Goal: Contribute content: Contribute content

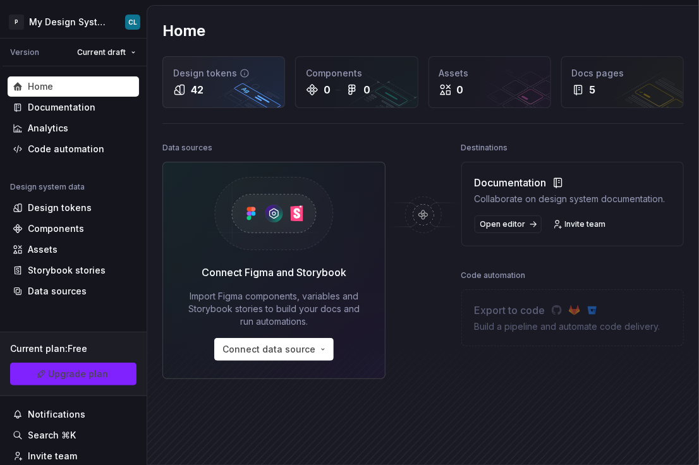
click at [179, 82] on div "42" at bounding box center [188, 89] width 30 height 15
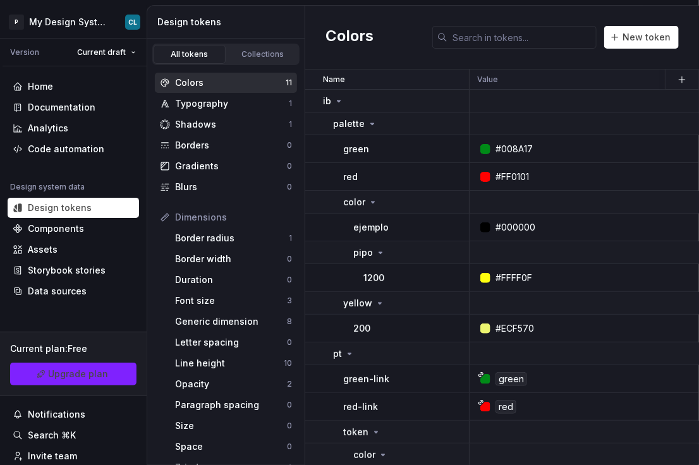
click at [187, 84] on div "Colors" at bounding box center [230, 83] width 111 height 13
click at [374, 123] on div "palette" at bounding box center [400, 124] width 135 height 13
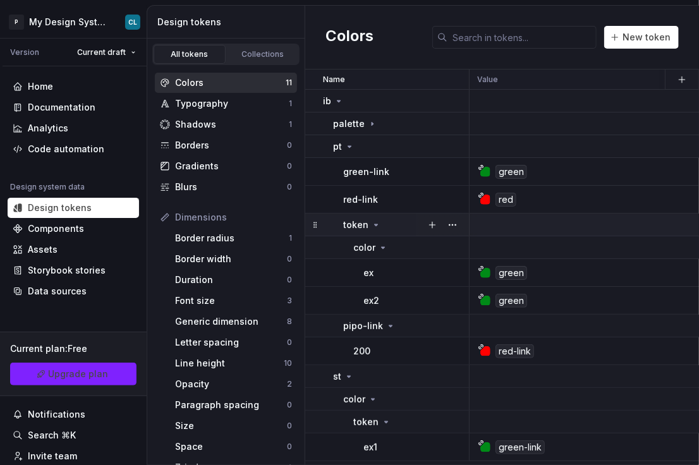
click at [378, 223] on icon at bounding box center [376, 225] width 10 height 10
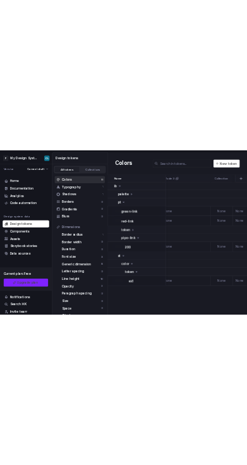
scroll to position [0, 1161]
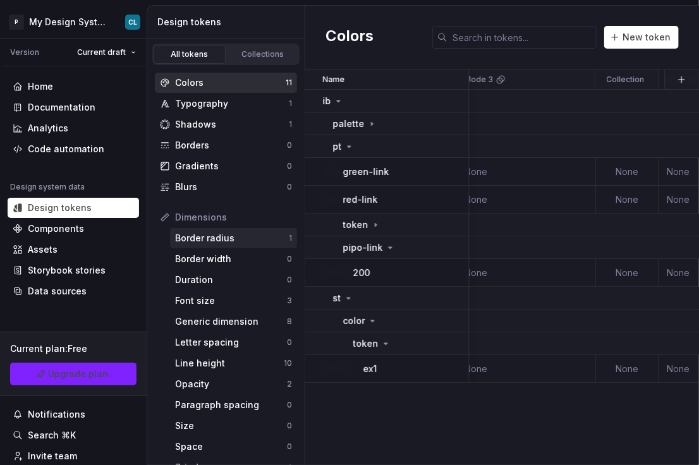
click at [240, 237] on div "Border radius" at bounding box center [232, 238] width 114 height 13
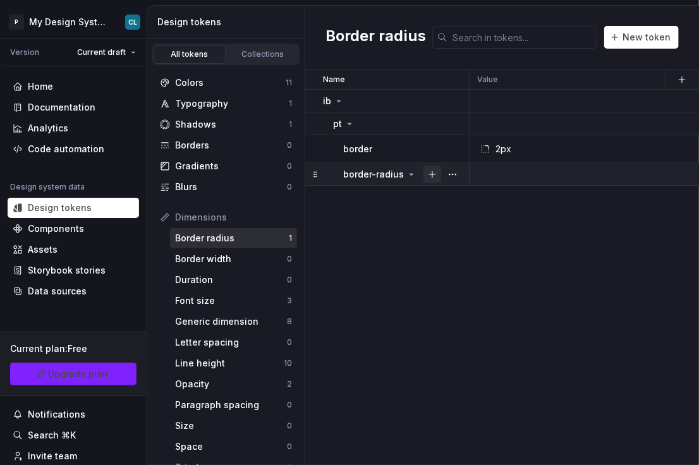
click at [433, 176] on button "button" at bounding box center [433, 175] width 18 height 18
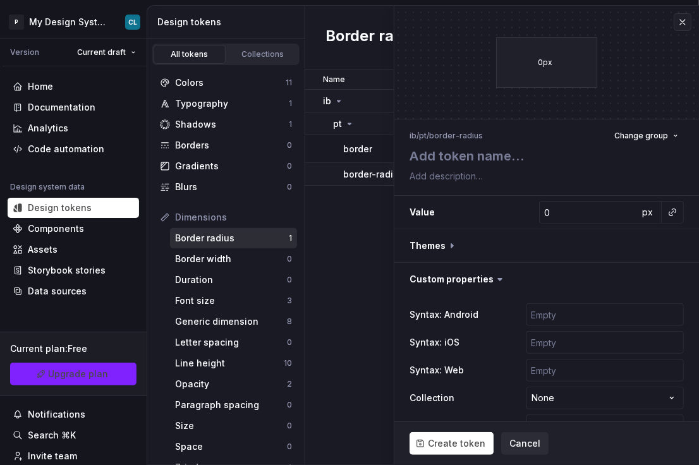
type textarea "*"
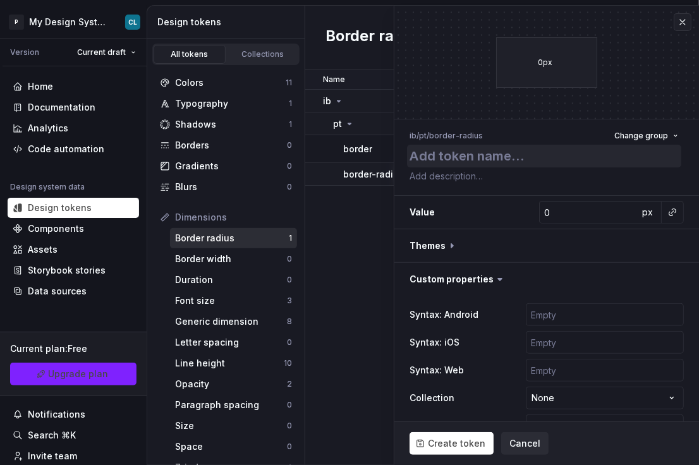
click at [444, 162] on textarea at bounding box center [544, 156] width 274 height 23
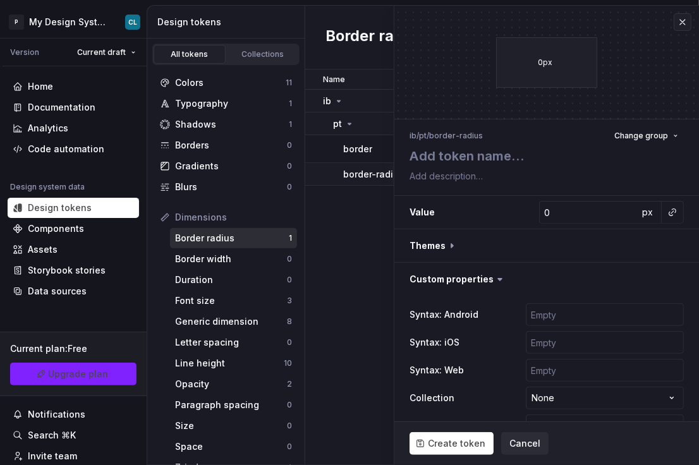
click at [360, 222] on div "Name Value Mode 1 Syntax: Android Syntax: iOS global Syntax: Web Mode 2 Mode 3 …" at bounding box center [502, 268] width 394 height 396
click at [470, 159] on textarea at bounding box center [544, 156] width 274 height 23
type textarea "e"
type textarea "*"
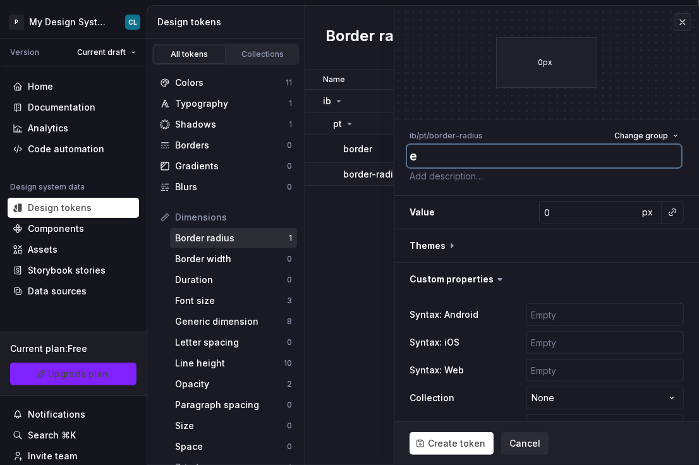
type textarea "ex"
type textarea "*"
type textarea "exa"
type textarea "*"
type textarea "exam"
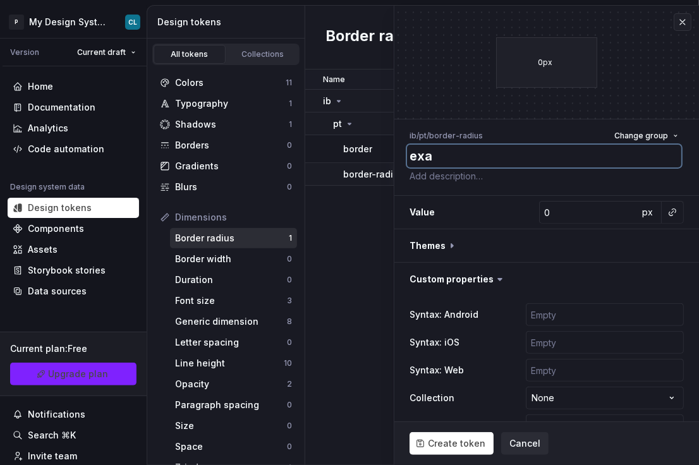
type textarea "*"
type textarea "examp"
type textarea "*"
type textarea "exampl"
type textarea "*"
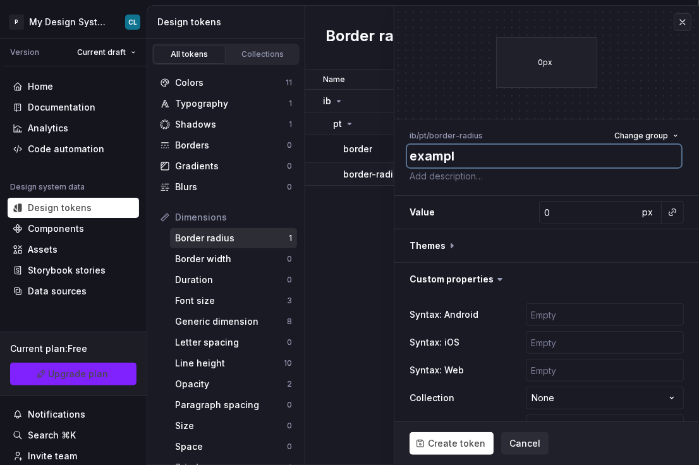
type textarea "example"
type textarea "*"
type textarea "example"
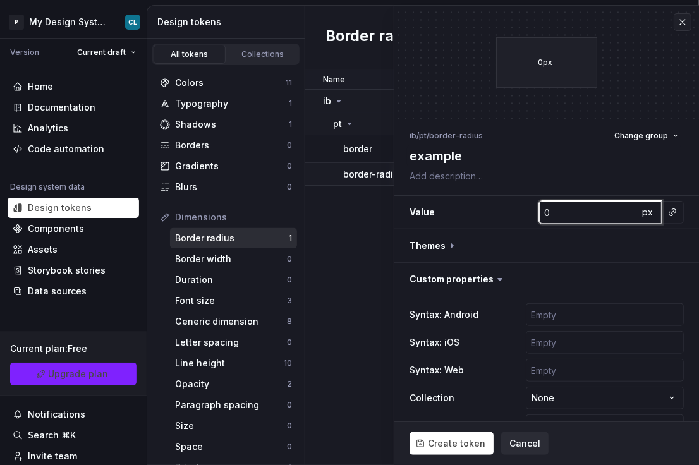
click at [565, 217] on input "0" at bounding box center [589, 212] width 100 height 23
type input "1"
type textarea "*"
type input "1"
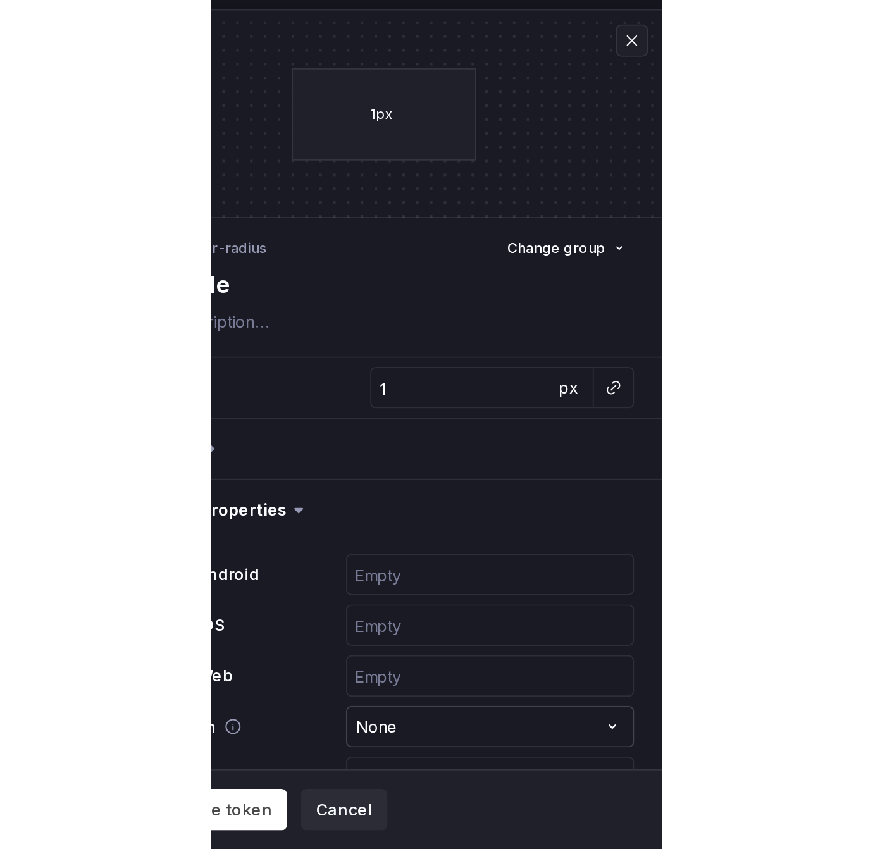
scroll to position [13, 0]
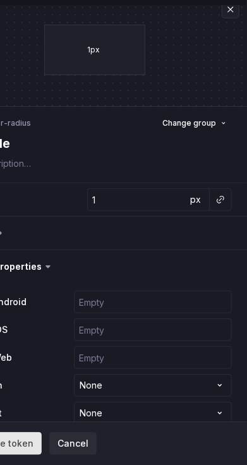
click at [12, 451] on button "Create token" at bounding box center [0, 444] width 84 height 23
type textarea "*"
type input "0"
type textarea "*"
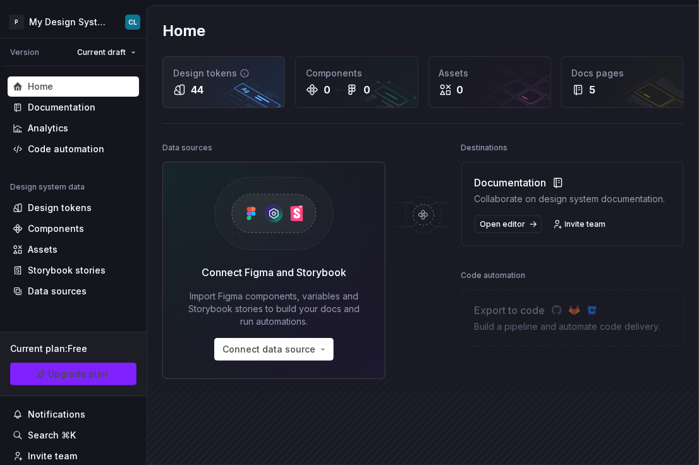
click at [180, 77] on div "Design tokens" at bounding box center [223, 73] width 101 height 13
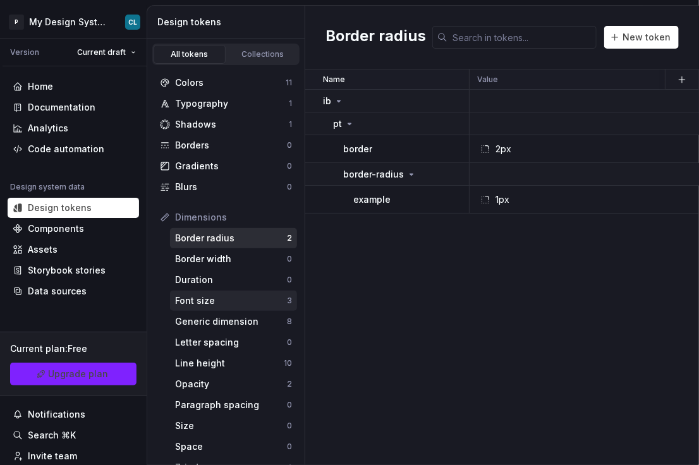
click at [233, 298] on div "Font size" at bounding box center [231, 301] width 112 height 13
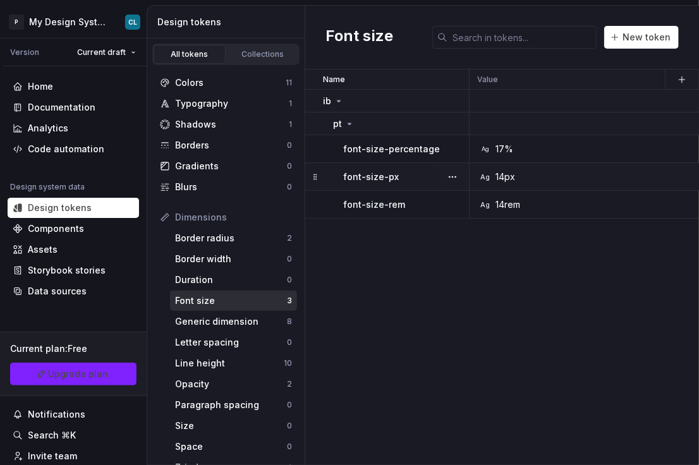
click at [544, 169] on td "Ag 14px" at bounding box center [676, 177] width 412 height 28
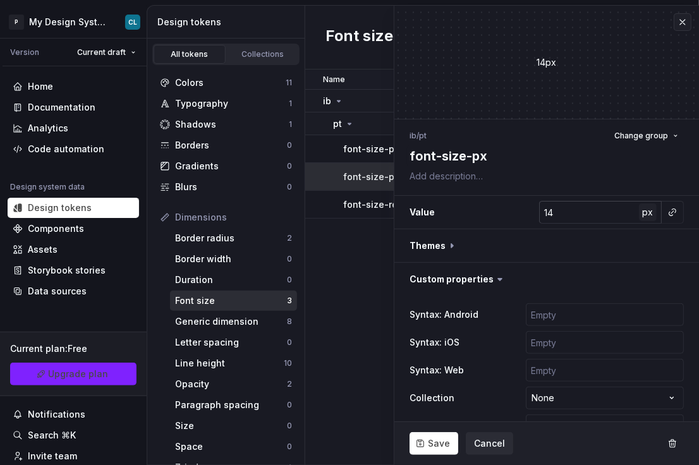
click at [643, 214] on span "px" at bounding box center [648, 212] width 11 height 11
click at [641, 214] on span "rem" at bounding box center [649, 212] width 16 height 11
click at [644, 216] on span "%" at bounding box center [648, 212] width 9 height 11
click at [643, 216] on span "px" at bounding box center [648, 212] width 11 height 11
click at [643, 216] on span "rem" at bounding box center [649, 212] width 16 height 11
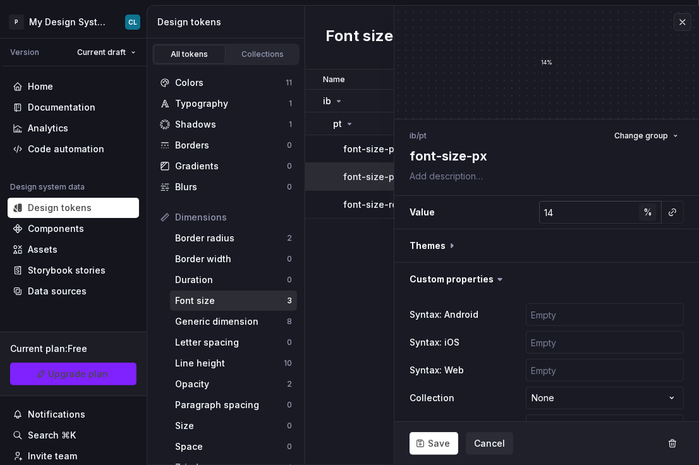
click at [644, 216] on span "%" at bounding box center [648, 212] width 9 height 11
click at [643, 216] on span "px" at bounding box center [648, 212] width 11 height 11
click at [643, 216] on span "rem" at bounding box center [649, 212] width 16 height 11
click at [207, 364] on div "Line height" at bounding box center [229, 363] width 109 height 13
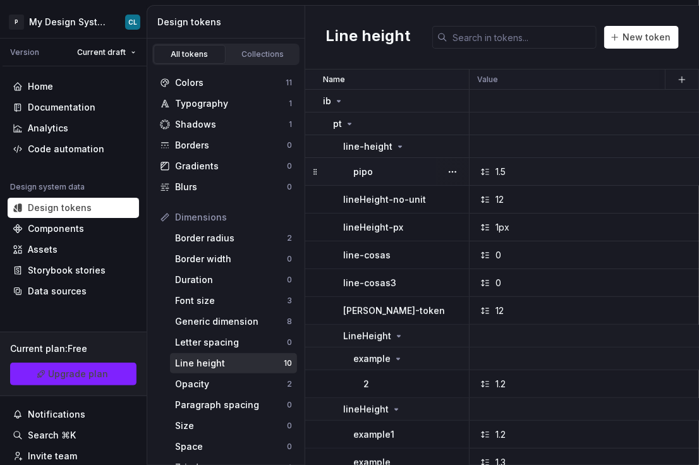
click at [502, 169] on div "1.5" at bounding box center [501, 172] width 10 height 13
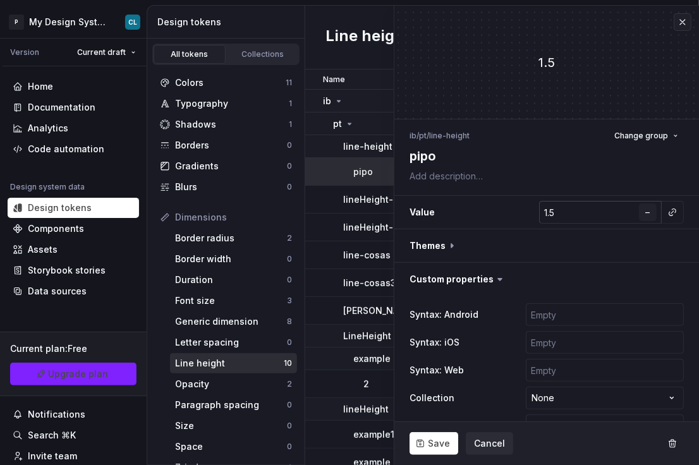
click at [646, 215] on span "–" at bounding box center [648, 212] width 4 height 11
click at [643, 216] on span "px" at bounding box center [648, 212] width 11 height 11
click at [642, 217] on span "rem" at bounding box center [649, 212] width 16 height 11
click at [644, 217] on span "%" at bounding box center [648, 212] width 9 height 11
click at [646, 217] on span "–" at bounding box center [648, 212] width 4 height 11
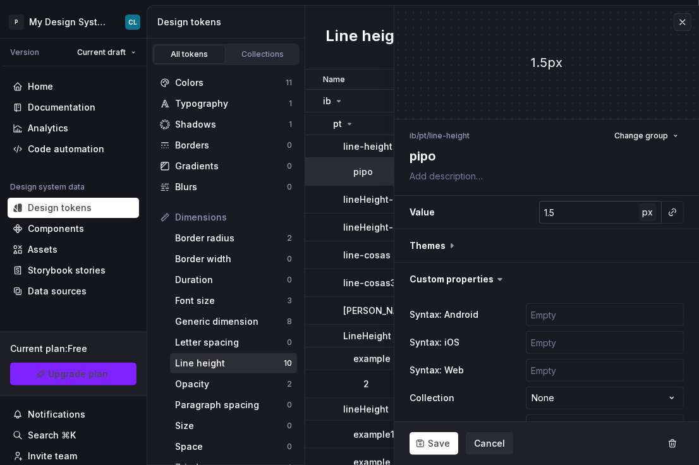
click at [643, 217] on span "px" at bounding box center [648, 212] width 11 height 11
click at [642, 217] on span "rem" at bounding box center [649, 212] width 16 height 11
click at [644, 217] on span "%" at bounding box center [648, 212] width 9 height 11
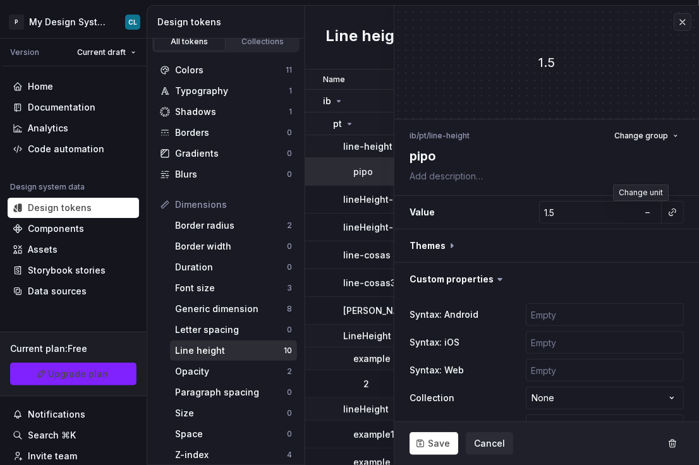
type textarea "*"
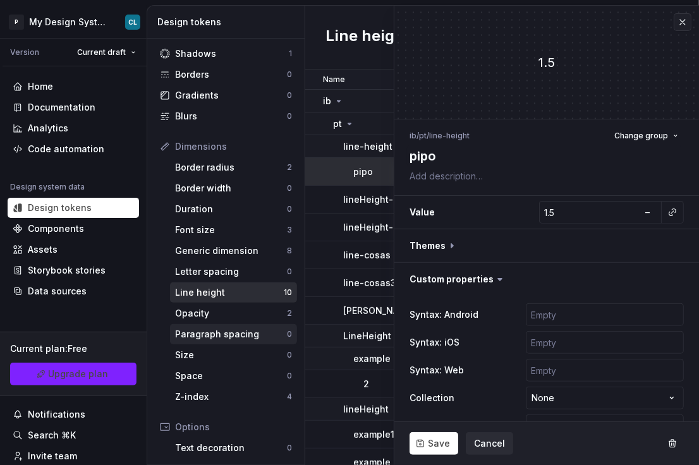
click at [212, 335] on div "Paragraph spacing" at bounding box center [231, 334] width 112 height 13
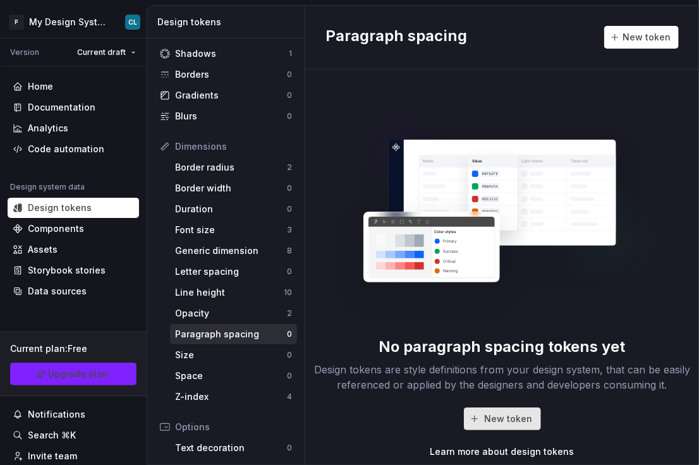
click at [508, 414] on span "New token" at bounding box center [509, 419] width 48 height 13
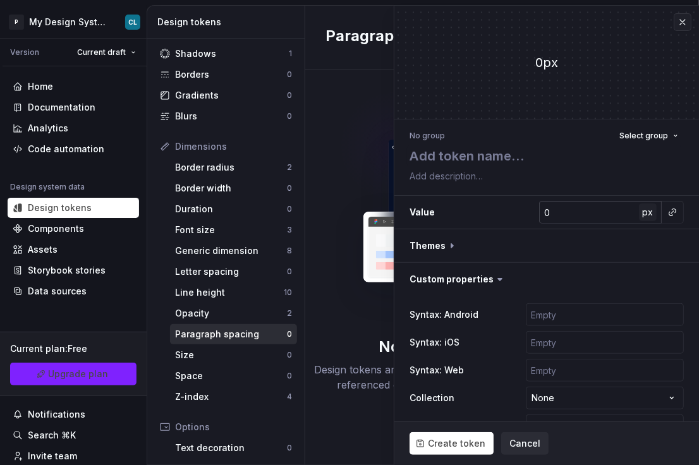
click at [639, 214] on button "px" at bounding box center [648, 213] width 18 height 18
click at [641, 215] on span "rem" at bounding box center [649, 212] width 16 height 11
click at [644, 216] on span "%" at bounding box center [648, 212] width 9 height 11
click at [643, 216] on span "px" at bounding box center [648, 212] width 11 height 11
click at [641, 216] on span "rem" at bounding box center [649, 212] width 16 height 11
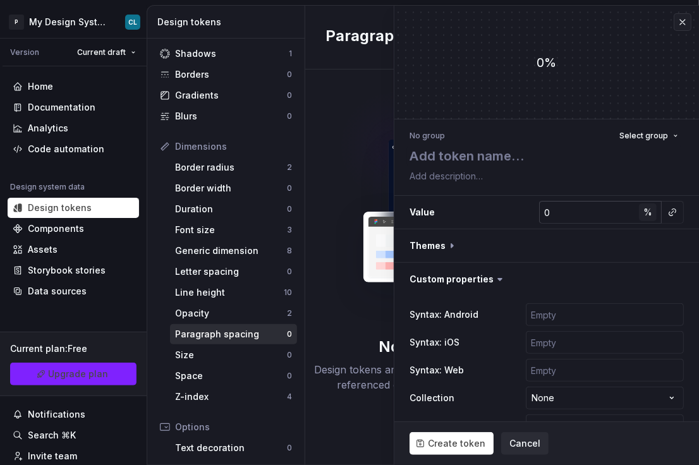
click at [644, 216] on span "%" at bounding box center [648, 212] width 9 height 11
click at [641, 216] on span "rem" at bounding box center [649, 212] width 16 height 11
click at [644, 216] on span "%" at bounding box center [648, 212] width 9 height 11
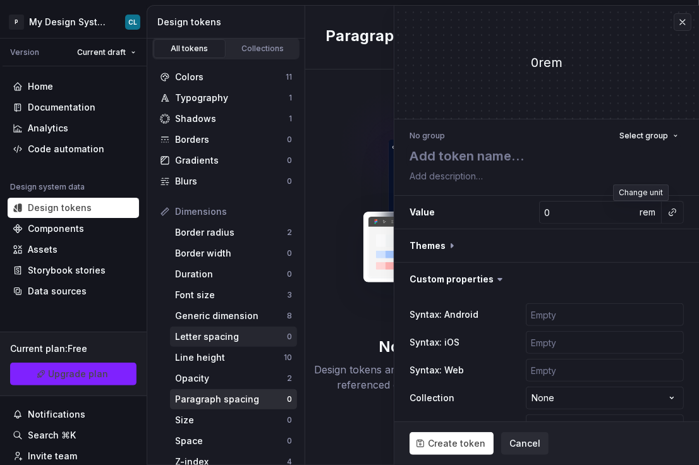
scroll to position [19, 0]
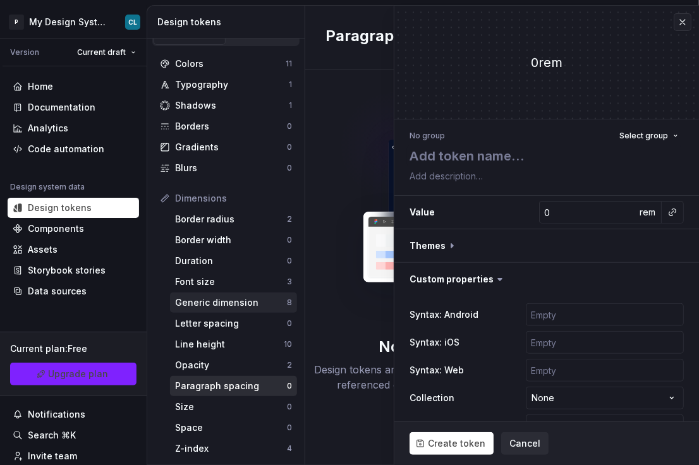
click at [208, 300] on div "Generic dimension" at bounding box center [231, 303] width 112 height 13
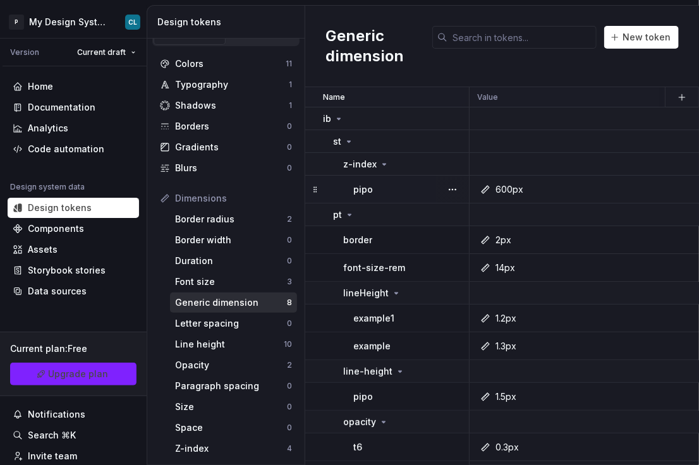
click at [607, 190] on div "600px" at bounding box center [679, 189] width 403 height 13
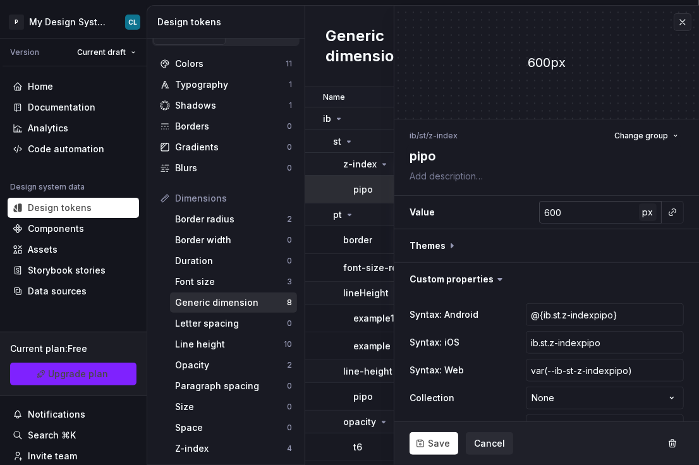
click at [643, 215] on span "px" at bounding box center [648, 212] width 11 height 11
click at [641, 219] on button "rem" at bounding box center [648, 213] width 18 height 18
click at [641, 219] on button "%" at bounding box center [648, 213] width 18 height 18
click at [641, 219] on button "–" at bounding box center [648, 213] width 18 height 18
click at [641, 219] on button "px" at bounding box center [648, 213] width 18 height 18
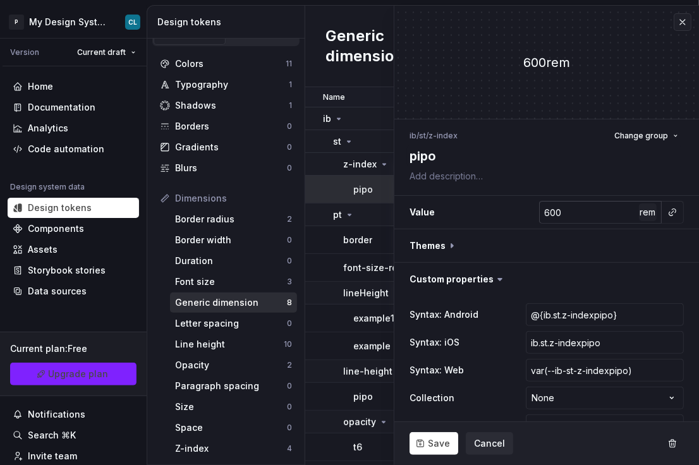
click at [641, 219] on button "rem" at bounding box center [648, 213] width 18 height 18
click at [641, 219] on button "%" at bounding box center [648, 213] width 18 height 18
click at [641, 219] on button "–" at bounding box center [648, 213] width 18 height 18
click at [641, 219] on button "px" at bounding box center [648, 213] width 18 height 18
click at [641, 219] on button "rem" at bounding box center [648, 213] width 18 height 18
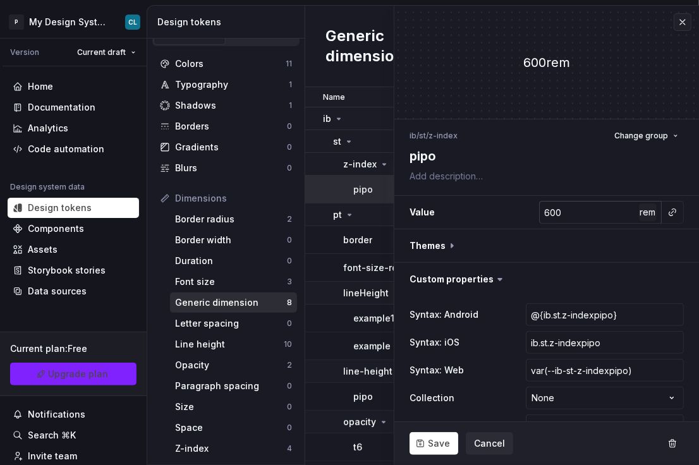
click at [641, 219] on button "rem" at bounding box center [648, 213] width 18 height 18
click at [228, 225] on div "Border radius" at bounding box center [231, 219] width 112 height 13
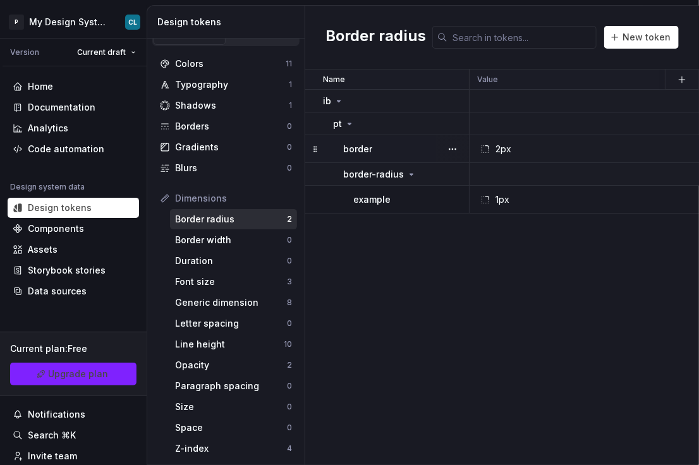
click at [551, 151] on div "2px" at bounding box center [679, 149] width 403 height 13
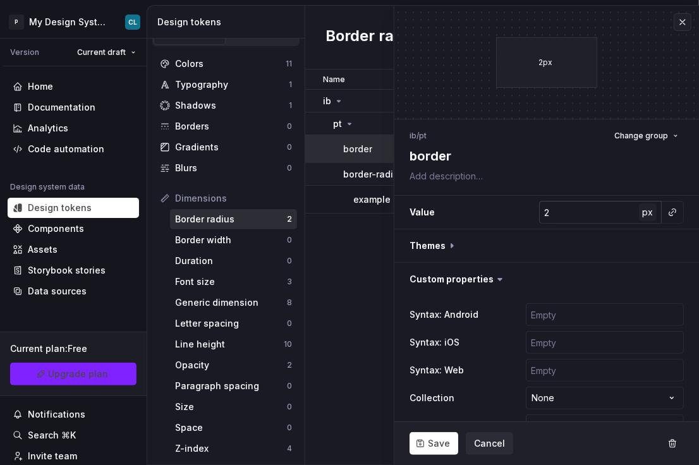
click at [639, 218] on button "px" at bounding box center [648, 213] width 18 height 18
click at [639, 218] on button "rem" at bounding box center [648, 213] width 18 height 18
click at [639, 218] on button "%" at bounding box center [648, 213] width 18 height 18
click at [639, 218] on button "px" at bounding box center [648, 213] width 18 height 18
click at [639, 218] on button "rem" at bounding box center [648, 213] width 18 height 18
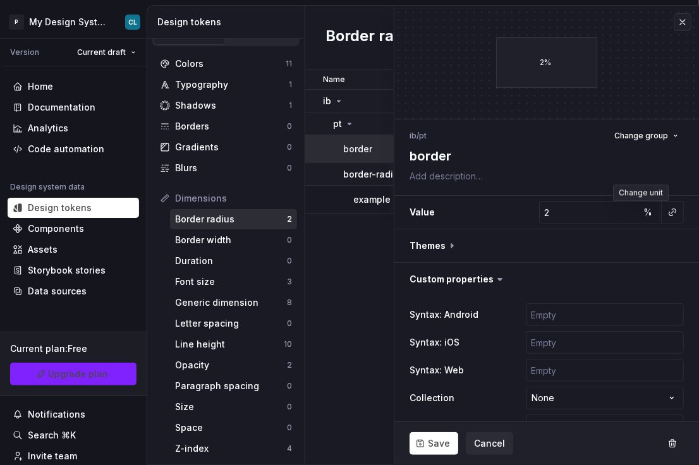
type textarea "*"
click at [664, 214] on button "button" at bounding box center [673, 213] width 18 height 18
click at [644, 213] on span "%" at bounding box center [648, 212] width 9 height 11
click at [643, 213] on span "px" at bounding box center [648, 212] width 11 height 11
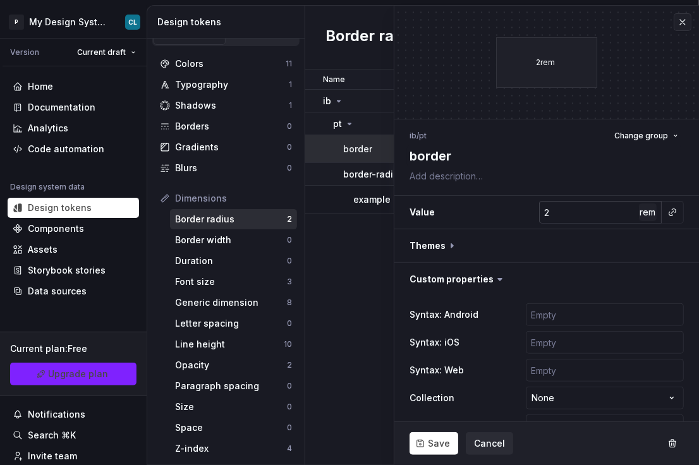
click at [643, 213] on span "rem" at bounding box center [649, 212] width 16 height 11
click at [644, 213] on span "%" at bounding box center [648, 212] width 9 height 11
click at [643, 213] on span "px" at bounding box center [648, 212] width 11 height 11
click at [230, 233] on div "Border width 0" at bounding box center [233, 240] width 127 height 20
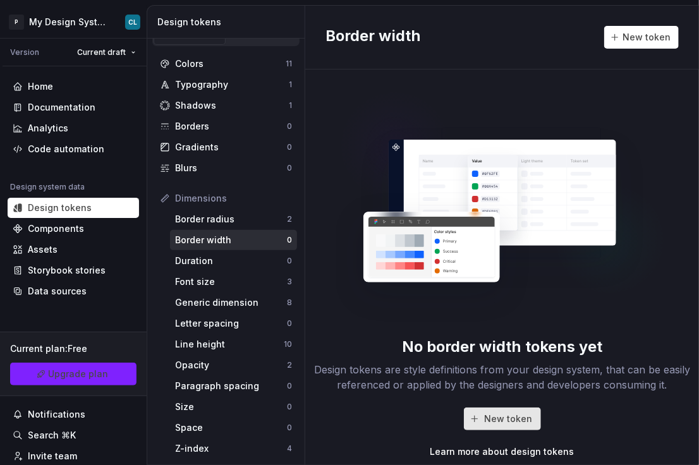
click at [514, 415] on span "New token" at bounding box center [509, 419] width 48 height 13
type textarea "*"
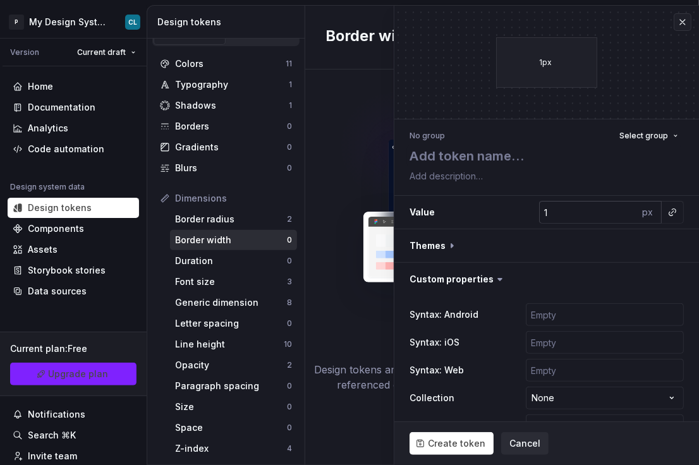
click at [648, 210] on div "px" at bounding box center [650, 212] width 23 height 23
click at [644, 216] on div "px" at bounding box center [650, 212] width 23 height 23
click at [667, 214] on button "button" at bounding box center [673, 213] width 18 height 18
click at [612, 211] on html "P My Design System CL Version Current draft Home Documentation Analytics Code a…" at bounding box center [349, 232] width 699 height 465
click at [579, 212] on input "1" at bounding box center [589, 212] width 100 height 23
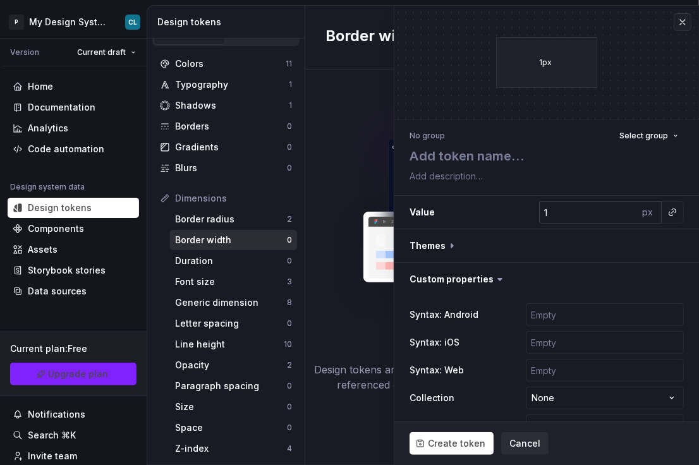
click at [639, 217] on div "px" at bounding box center [650, 212] width 23 height 23
click at [604, 215] on input "1" at bounding box center [589, 212] width 100 height 23
type textarea "*"
type input "2"
click at [600, 242] on button "button" at bounding box center [547, 246] width 305 height 33
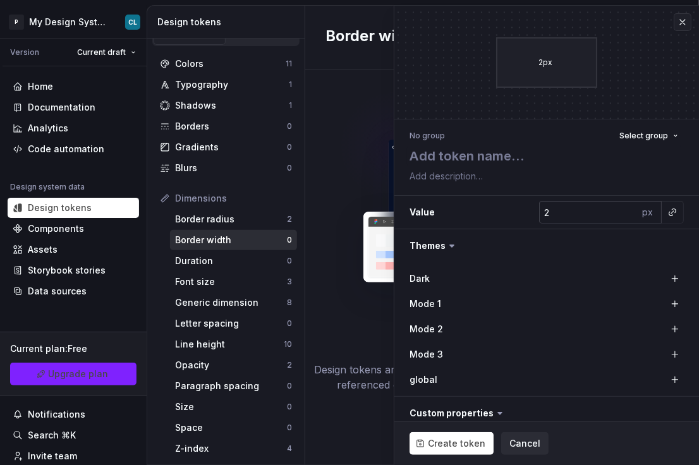
click at [640, 215] on div "px" at bounding box center [650, 212] width 23 height 23
click at [580, 213] on input "2" at bounding box center [589, 212] width 100 height 23
click at [578, 212] on input "2" at bounding box center [589, 212] width 100 height 23
click at [483, 160] on textarea at bounding box center [544, 156] width 274 height 23
type textarea "*"
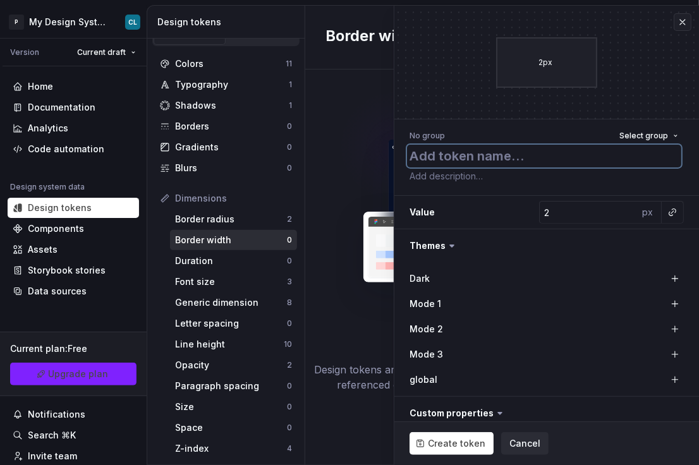
type textarea "p"
type textarea "*"
type textarea "pi"
type textarea "*"
type textarea "pix"
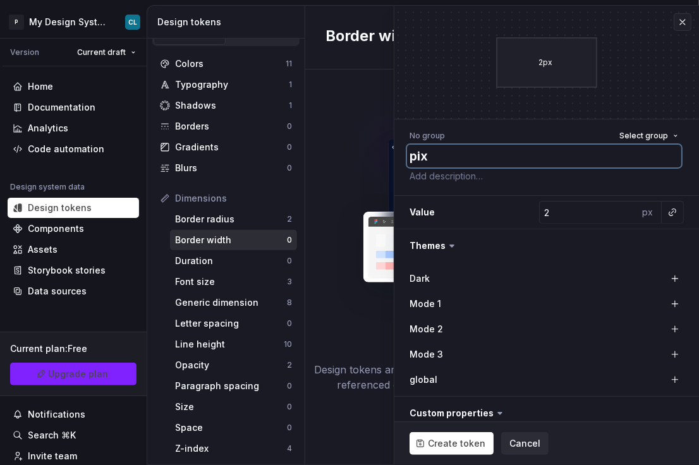
type textarea "*"
type textarea "pixe"
type textarea "*"
type textarea "pixel"
type textarea "*"
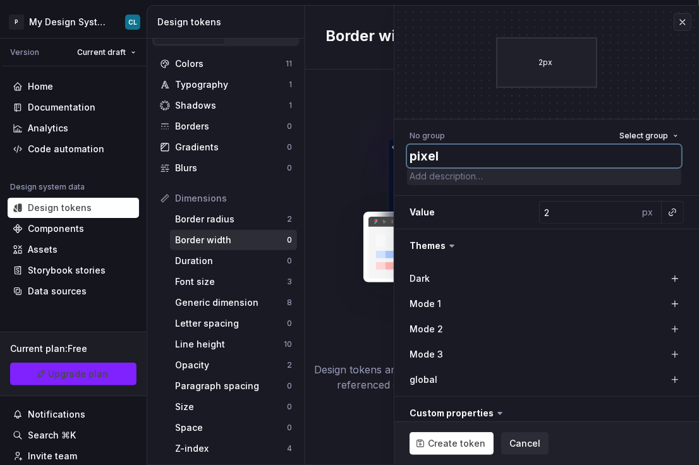
type textarea "pixel"
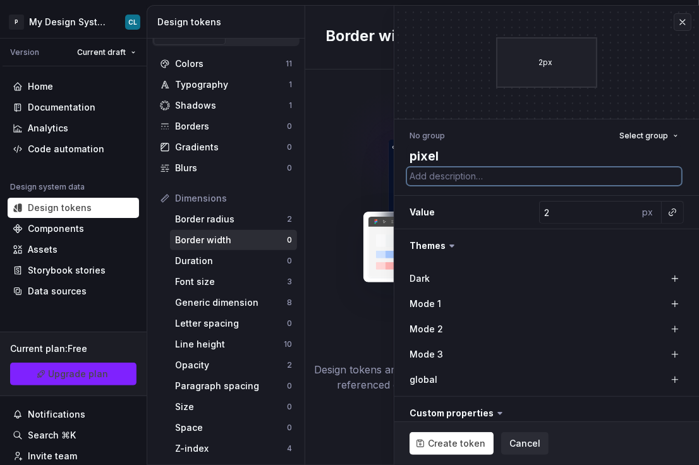
click at [543, 181] on textarea at bounding box center [544, 177] width 274 height 18
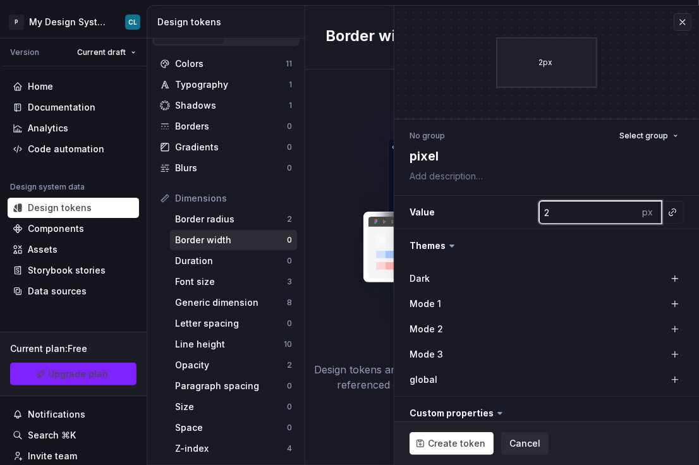
click at [591, 219] on input "2" at bounding box center [589, 212] width 100 height 23
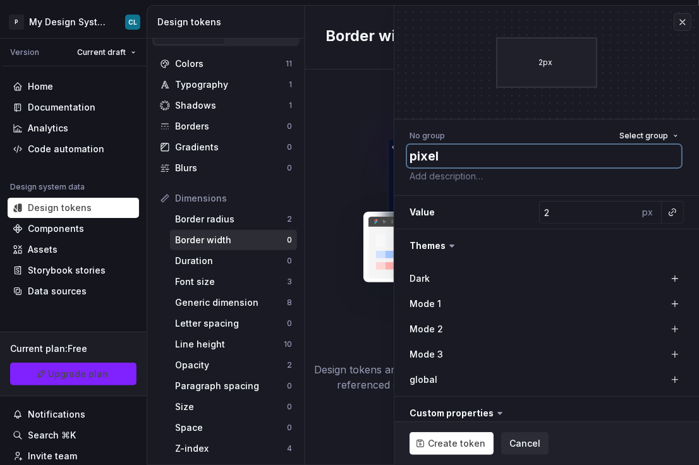
click at [467, 157] on textarea "pixel" at bounding box center [544, 156] width 274 height 23
click at [627, 131] on span "Select group" at bounding box center [644, 136] width 49 height 10
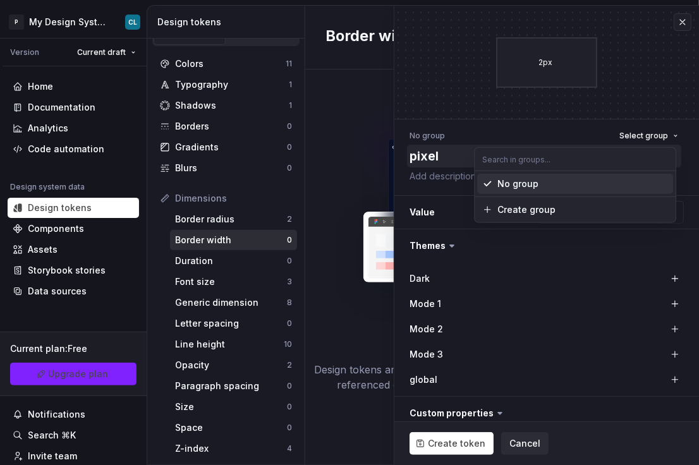
drag, startPoint x: 403, startPoint y: 169, endPoint x: 414, endPoint y: 159, distance: 14.8
click at [403, 169] on div "No group Select group pixel Value 2 px Themes Dark Mode 1 Mode 2 Mode 3 global …" at bounding box center [547, 354] width 305 height 468
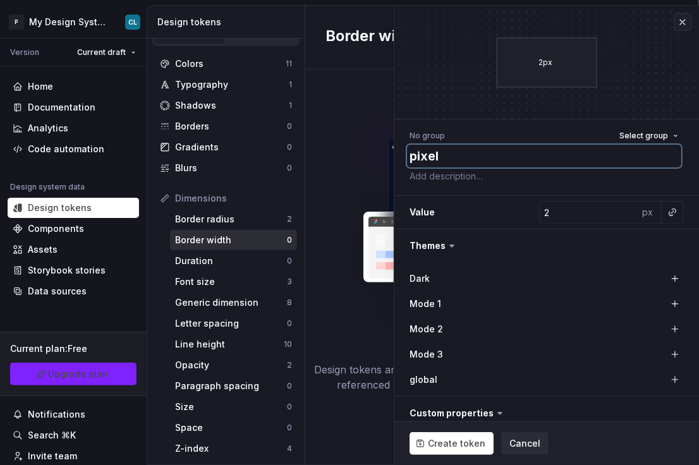
click at [424, 153] on textarea "pixel" at bounding box center [544, 156] width 274 height 23
type textarea "*"
type textarea "i"
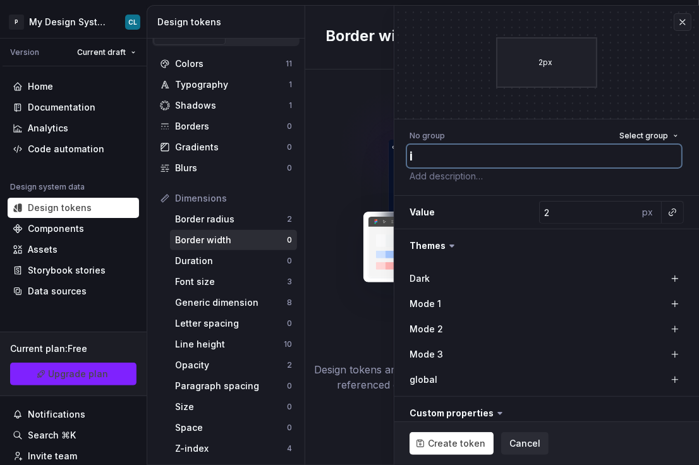
type textarea "*"
type textarea "ib"
type textarea "*"
type textarea "ib/"
type textarea "*"
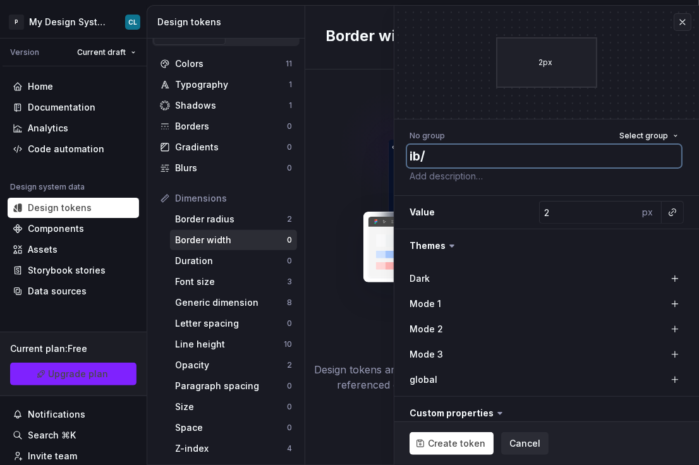
type textarea "ib/p"
type textarea "*"
type textarea "ib/pi"
type textarea "*"
type textarea "ib/p"
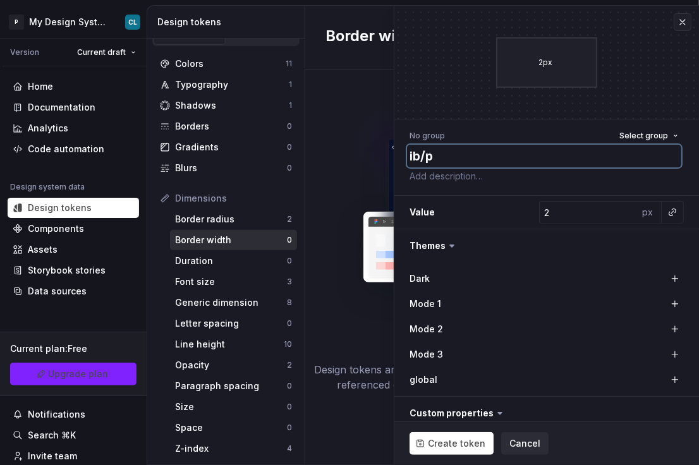
type textarea "*"
type textarea "ib/pt"
type textarea "*"
type textarea "ib/pt/"
type textarea "*"
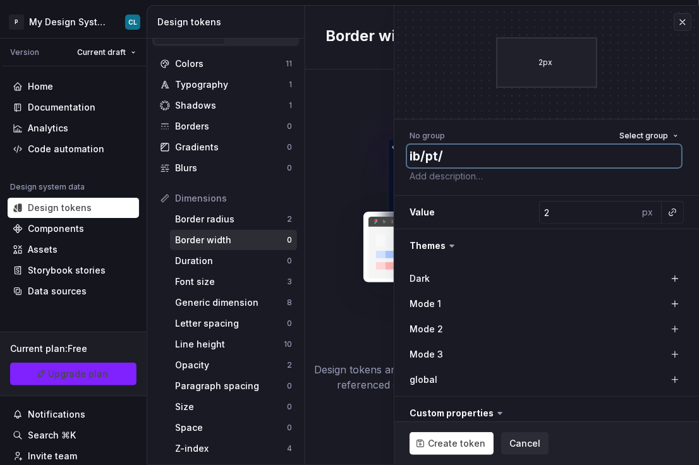
type textarea "ib/pt/b"
type textarea "*"
type textarea "ib/pt/bor"
type textarea "*"
type textarea "ib/pt/bord"
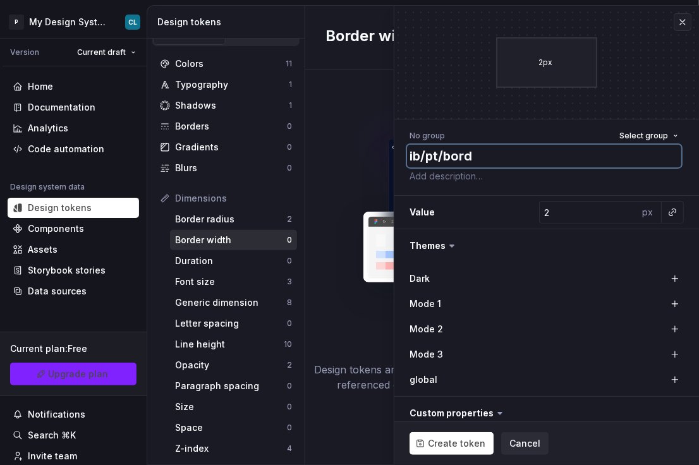
type textarea "*"
type textarea "ib/pt/borde"
type textarea "*"
type textarea "ib/pt/border"
type textarea "*"
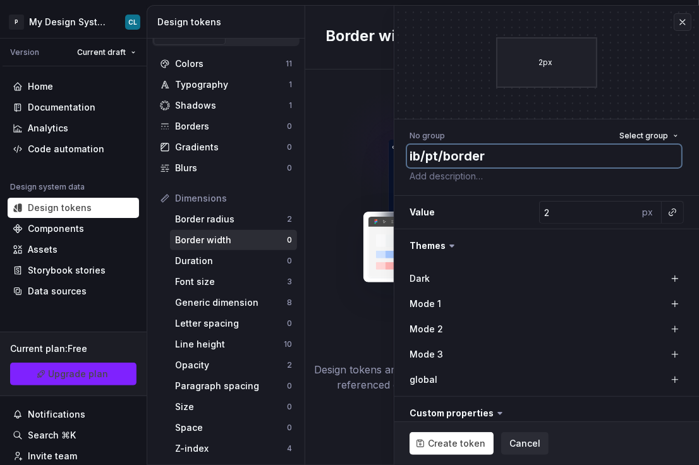
type textarea "ib/pt/border-"
type textarea "*"
type textarea "ib/pt/border-w"
type textarea "*"
type textarea "ib/pt/border-wi"
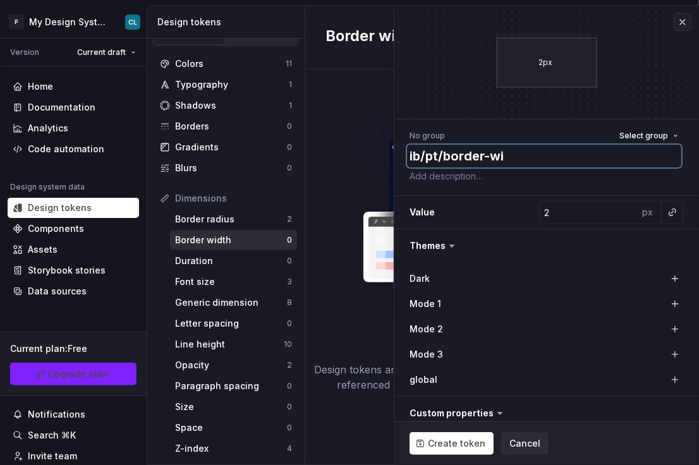
type textarea "*"
type textarea "ib/pt/border-wir"
type textarea "*"
type textarea "ib/pt/border-wi"
type textarea "*"
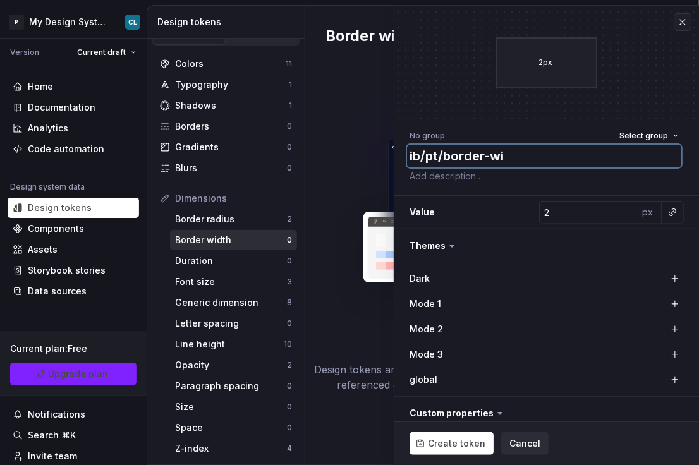
type textarea "ib/pt/border-wid"
type textarea "*"
type textarea "ib/pt/border-widr"
type textarea "*"
type textarea "ib/pt/border-wid"
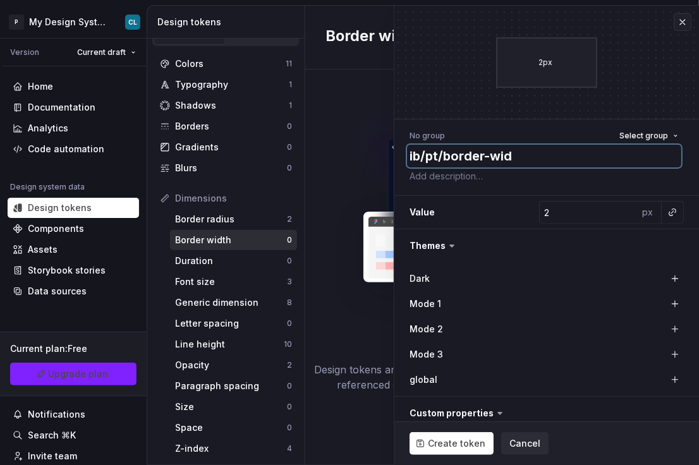
type textarea "*"
type textarea "ib/pt/border-widt"
type textarea "*"
type textarea "ib/pt/border-width"
type textarea "*"
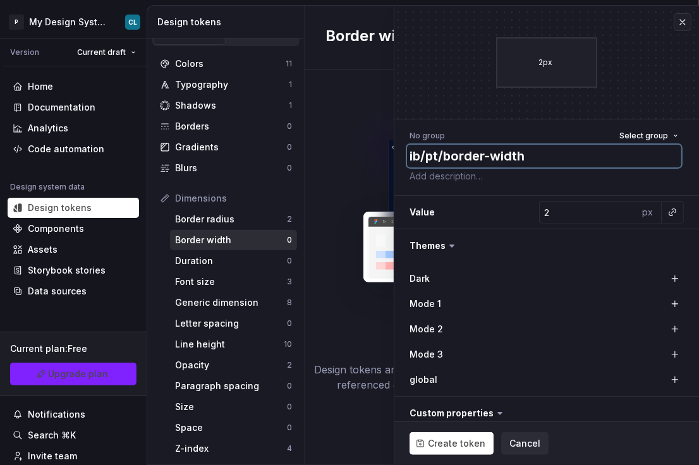
type textarea "ib/pt/border-width/"
type textarea "*"
type textarea "ib/pt/border-width/1"
type textarea "*"
type textarea "ib/pt/border-width/12"
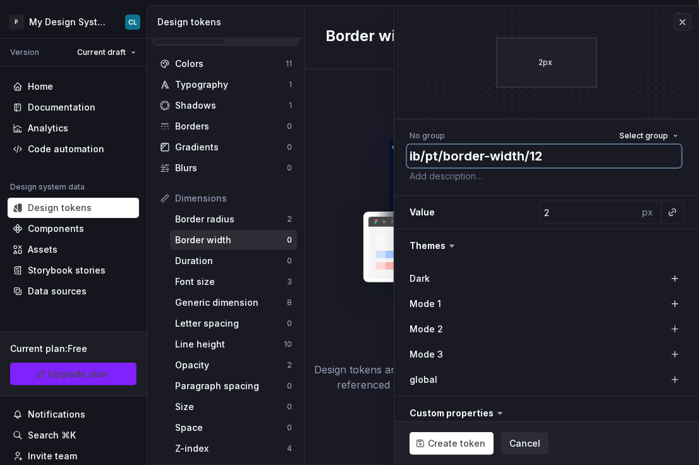
type textarea "*"
type textarea "ib/pt/border-width/122"
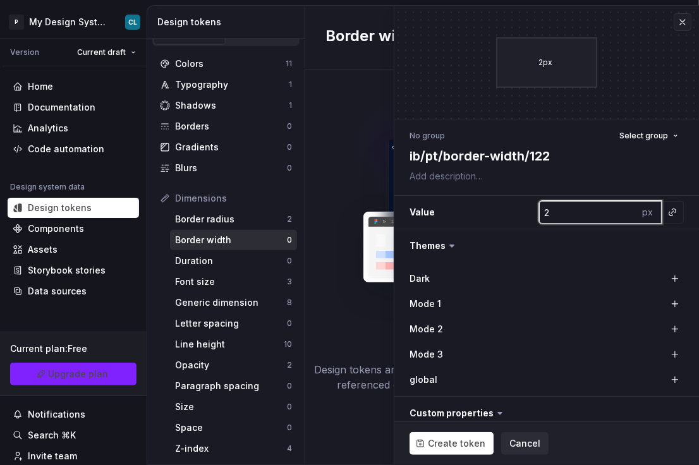
click at [572, 214] on input "2" at bounding box center [589, 212] width 100 height 23
type textarea "*"
type input "1"
click at [624, 216] on input "1" at bounding box center [589, 212] width 100 height 23
type textarea "*"
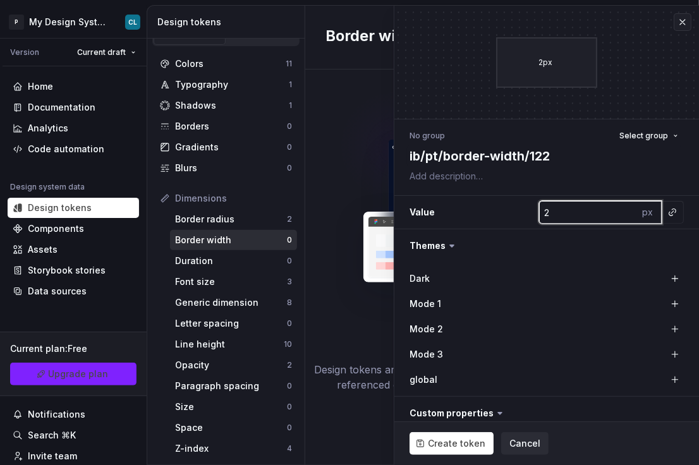
type input "2"
click at [624, 212] on input "2" at bounding box center [589, 212] width 100 height 23
click at [615, 212] on input "2" at bounding box center [589, 212] width 100 height 23
type textarea "*"
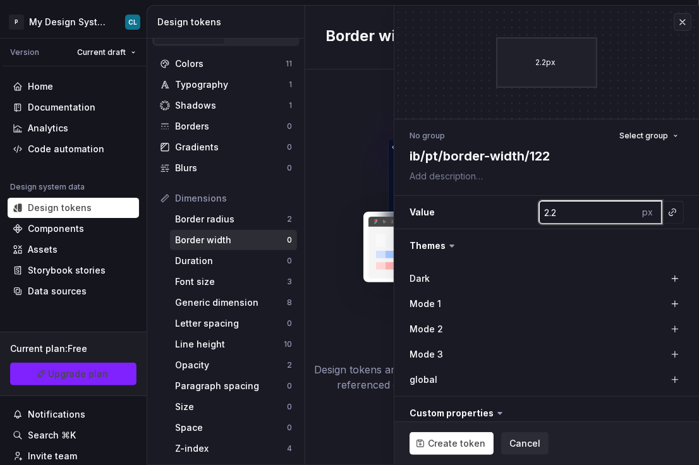
type input "2.2"
click at [640, 216] on div "px" at bounding box center [650, 212] width 23 height 23
click at [568, 222] on input "2.2" at bounding box center [589, 212] width 100 height 23
click at [567, 220] on input "2.2" at bounding box center [589, 212] width 100 height 23
type textarea "*"
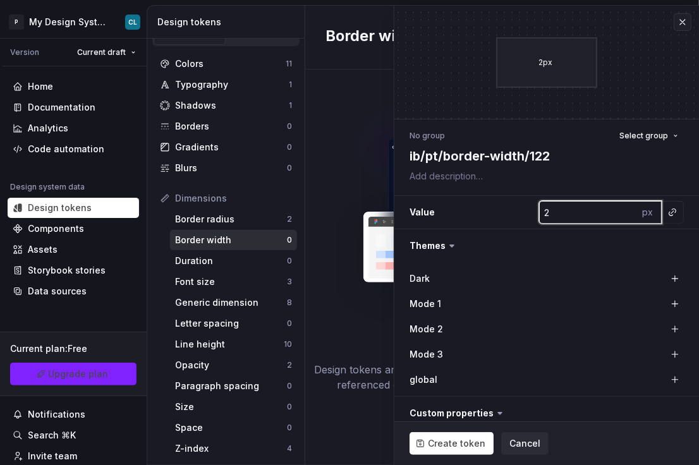
type input "2"
click at [639, 214] on div "px" at bounding box center [650, 212] width 23 height 23
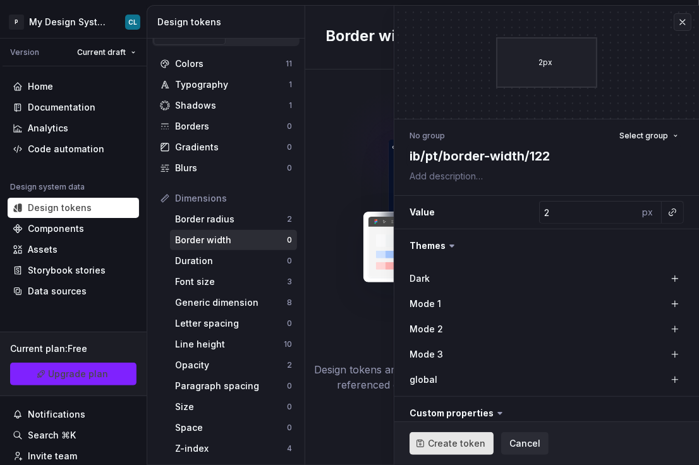
click at [431, 445] on span "Create token" at bounding box center [457, 444] width 58 height 13
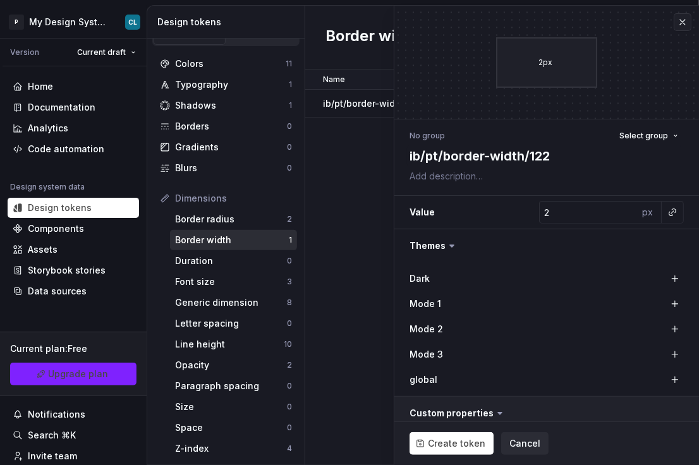
type textarea "*"
type input "1"
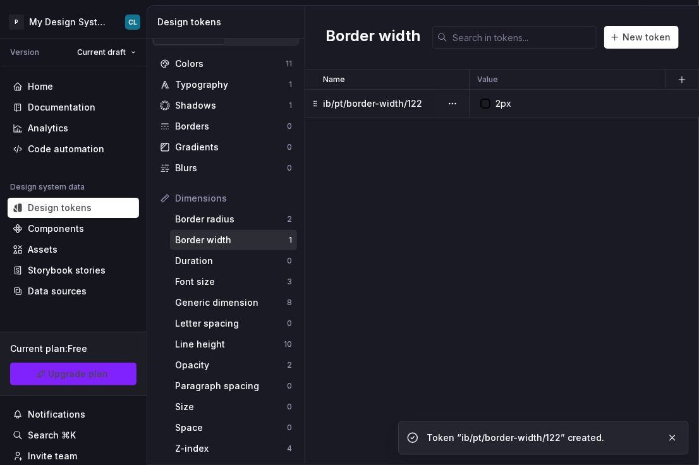
click at [496, 109] on div "2px" at bounding box center [504, 103] width 16 height 13
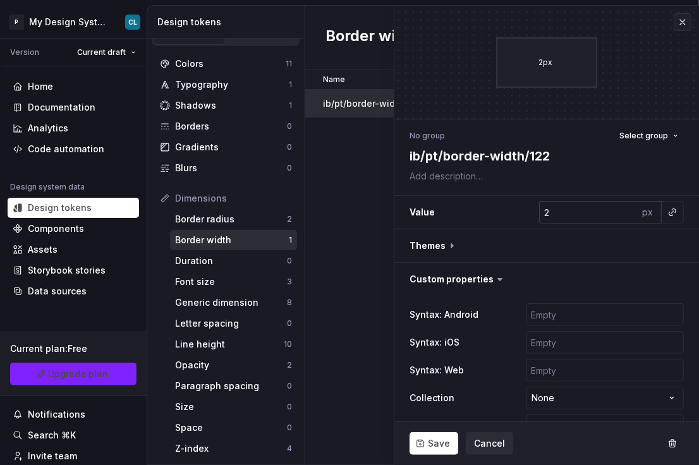
click at [639, 212] on div "px" at bounding box center [650, 212] width 23 height 23
click at [366, 173] on div "Name Value Mode 1 Syntax: Android Syntax: iOS global Syntax: Web Mode 2 Mode 3 …" at bounding box center [502, 268] width 394 height 396
click at [243, 222] on div "Border radius" at bounding box center [231, 219] width 112 height 13
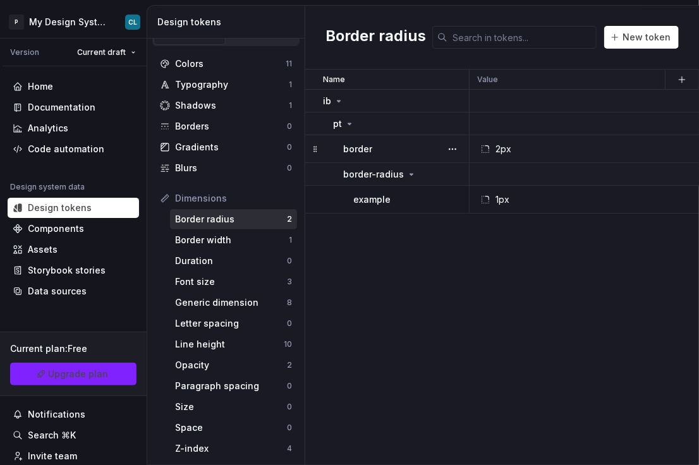
click at [505, 152] on div "2px" at bounding box center [504, 149] width 16 height 13
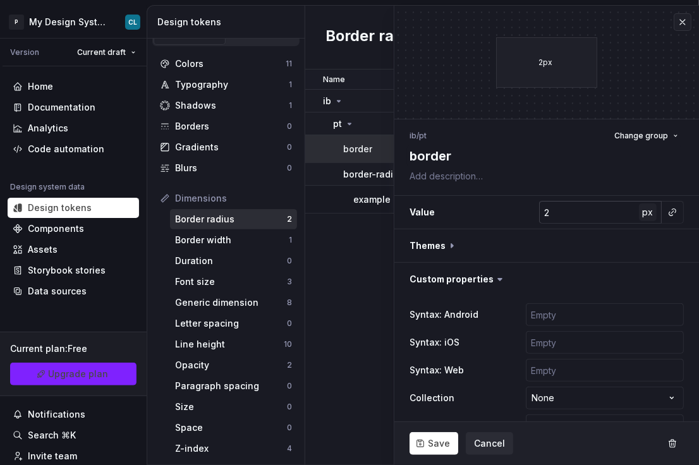
click at [645, 217] on span "px" at bounding box center [648, 212] width 11 height 11
click at [644, 216] on span "rem" at bounding box center [649, 212] width 16 height 11
click at [644, 216] on span "%" at bounding box center [648, 212] width 9 height 11
click at [644, 216] on span "px" at bounding box center [648, 212] width 11 height 11
click at [644, 216] on span "rem" at bounding box center [649, 212] width 16 height 11
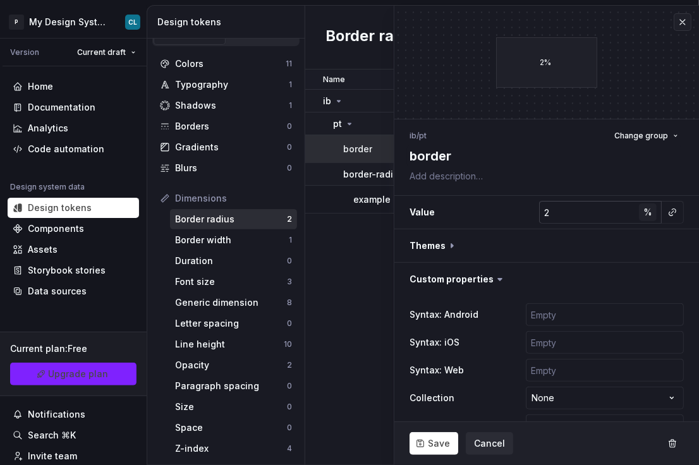
click at [644, 216] on span "%" at bounding box center [648, 212] width 9 height 11
click at [644, 216] on span "px" at bounding box center [648, 212] width 11 height 11
click at [644, 216] on span "rem" at bounding box center [649, 212] width 16 height 11
click at [644, 216] on span "%" at bounding box center [648, 212] width 9 height 11
click at [644, 216] on span "px" at bounding box center [648, 212] width 11 height 11
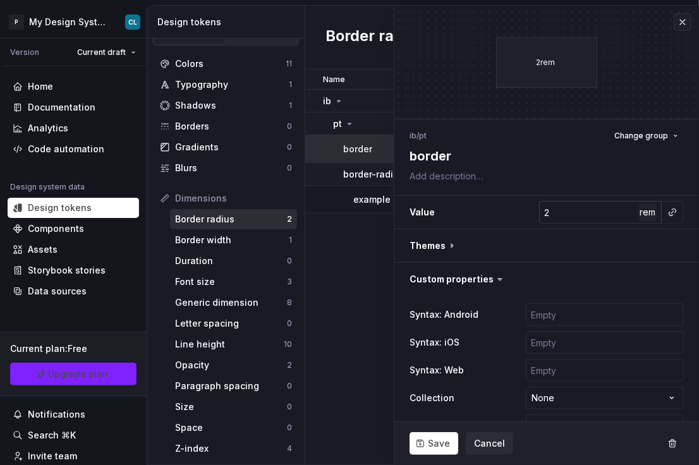
click at [644, 216] on span "rem" at bounding box center [649, 212] width 16 height 11
click at [644, 216] on span "%" at bounding box center [648, 212] width 9 height 11
click at [644, 216] on span "px" at bounding box center [648, 212] width 11 height 11
click at [644, 216] on span "rem" at bounding box center [649, 212] width 16 height 11
click at [644, 216] on span "%" at bounding box center [648, 212] width 9 height 11
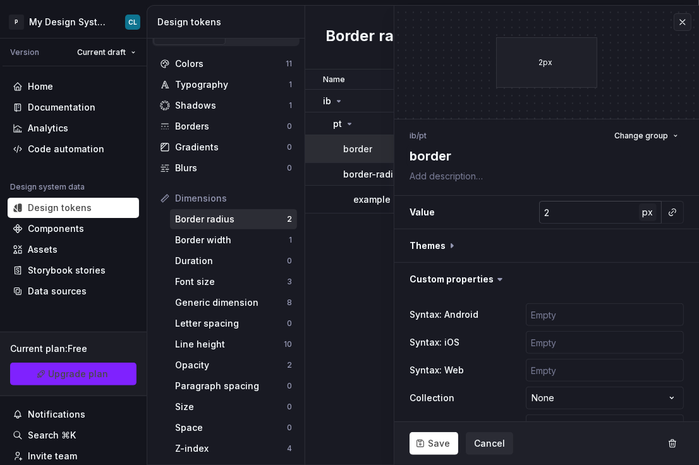
click at [644, 216] on span "px" at bounding box center [648, 212] width 11 height 11
click at [644, 216] on span "rem" at bounding box center [649, 212] width 16 height 11
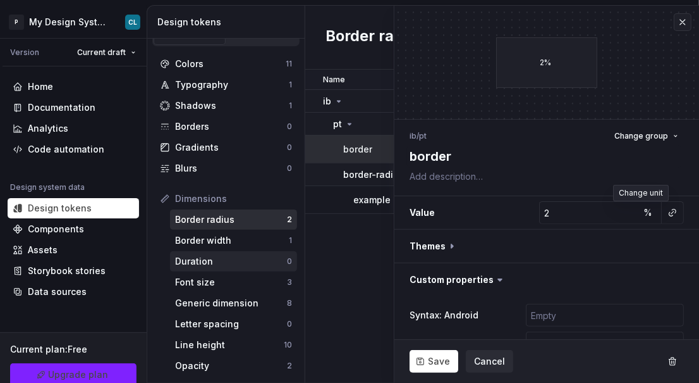
click at [206, 255] on div "Duration" at bounding box center [231, 261] width 112 height 13
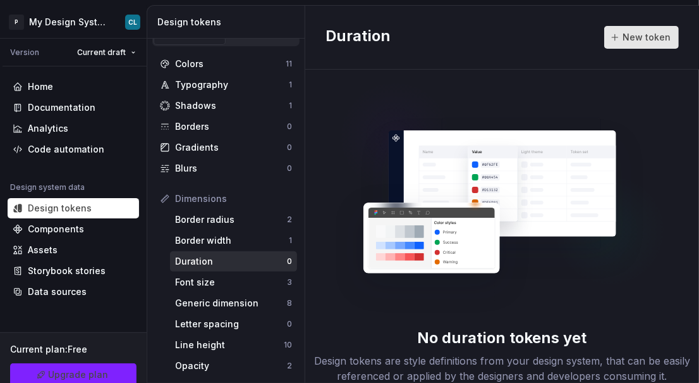
click at [643, 42] on span "New token" at bounding box center [647, 37] width 48 height 13
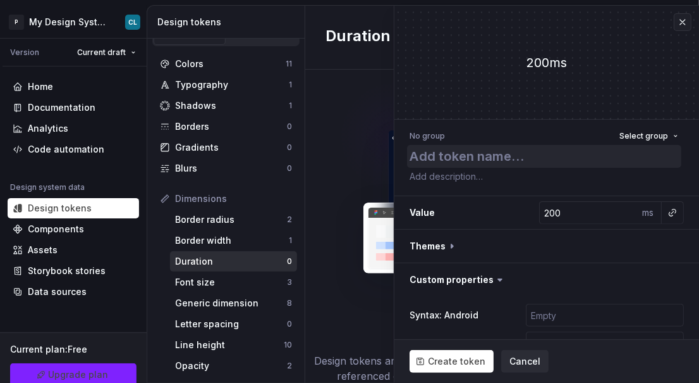
click at [483, 157] on textarea at bounding box center [544, 156] width 274 height 23
type textarea "*"
type textarea "i"
type textarea "*"
type textarea "ib"
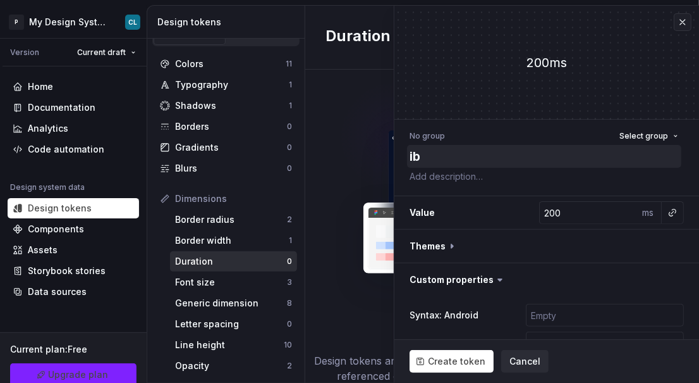
type textarea "*"
type textarea "ib/"
type textarea "*"
type textarea "ib/p"
type textarea "*"
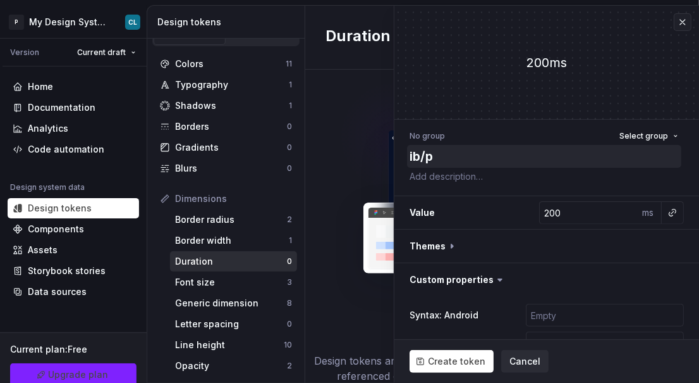
type textarea "ib/pt"
type textarea "*"
type textarea "ib/pt/"
type textarea "*"
type textarea "ib/pt/du"
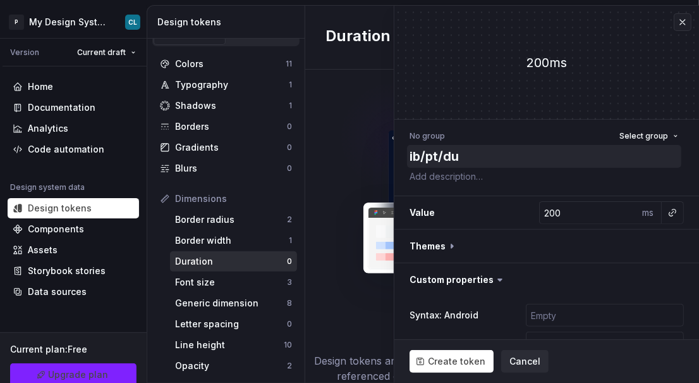
type textarea "*"
type textarea "ib/pt/dur"
type textarea "*"
type textarea "ib/pt/dura"
type textarea "*"
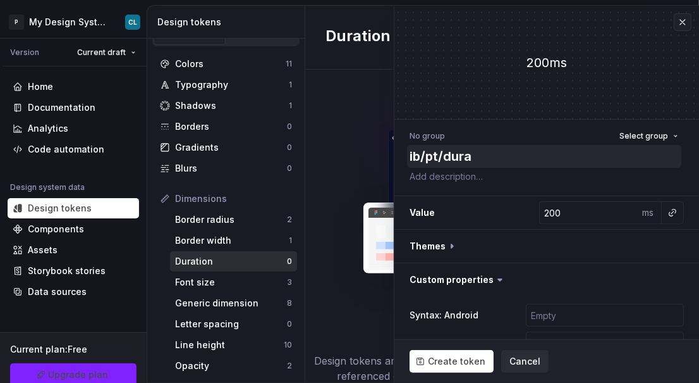
type textarea "ib/pt/durat"
type textarea "*"
type textarea "ib/pt/durati"
type textarea "*"
type textarea "ib/pt/duratio"
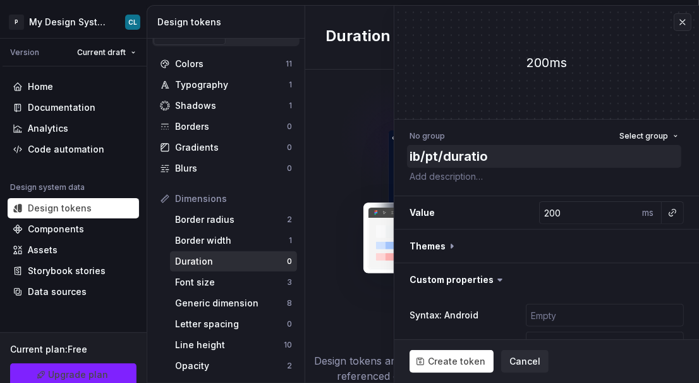
type textarea "*"
type textarea "ib/pt/duration"
type textarea "*"
type textarea "ib/pt/duration/"
type textarea "*"
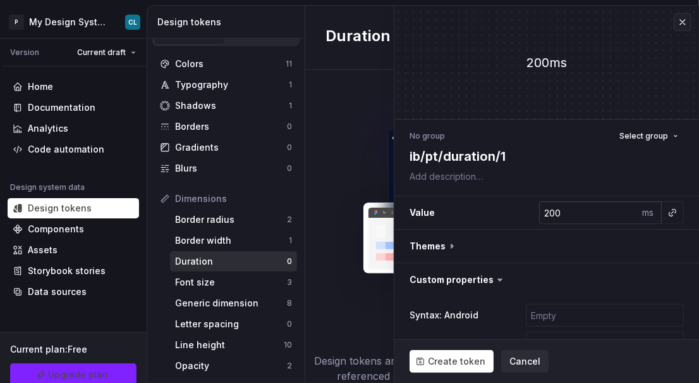
type textarea "ib/pt/duration/1"
click at [639, 217] on div "ms" at bounding box center [650, 212] width 23 height 23
click at [644, 210] on div "ms" at bounding box center [650, 212] width 23 height 23
click at [543, 250] on button "button" at bounding box center [547, 246] width 305 height 33
click at [449, 241] on icon at bounding box center [452, 246] width 13 height 13
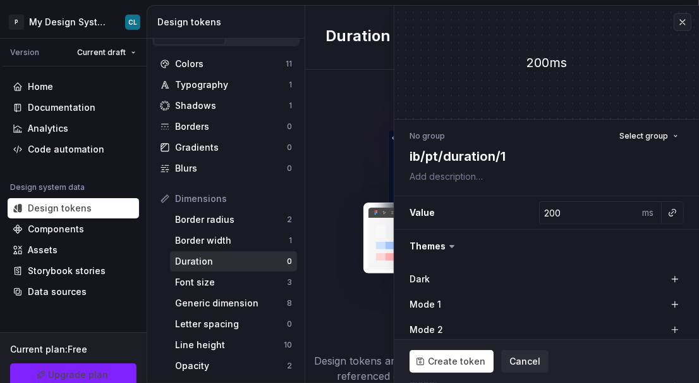
click at [448, 245] on icon at bounding box center [452, 246] width 13 height 13
click at [450, 247] on icon at bounding box center [452, 246] width 13 height 13
click at [453, 246] on icon at bounding box center [452, 246] width 13 height 13
click at [519, 360] on span "Cancel" at bounding box center [525, 361] width 31 height 13
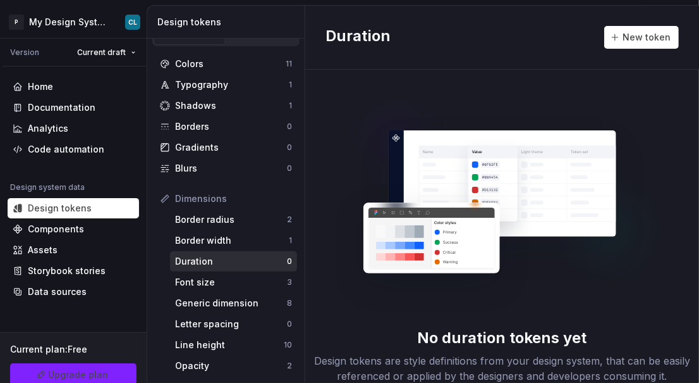
click at [261, 260] on div "Duration" at bounding box center [231, 261] width 112 height 13
click at [637, 44] on button "New token" at bounding box center [642, 37] width 75 height 23
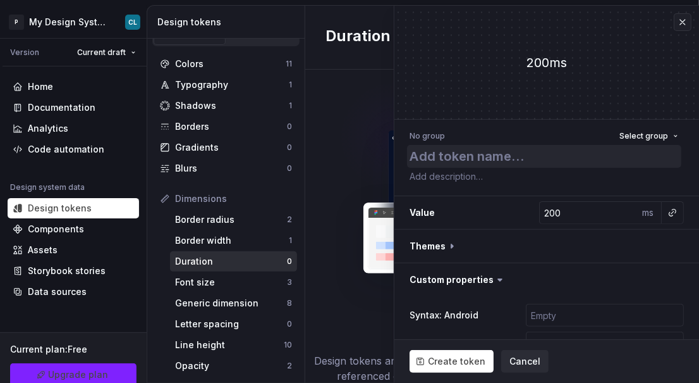
click at [499, 148] on textarea at bounding box center [544, 156] width 274 height 23
type textarea "*"
type textarea "i"
type textarea "*"
type textarea "ib"
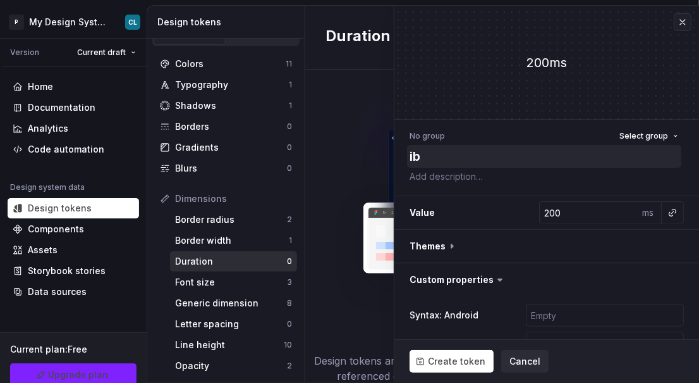
type textarea "*"
type textarea "ib/"
type textarea "*"
type textarea "ib/p"
type textarea "*"
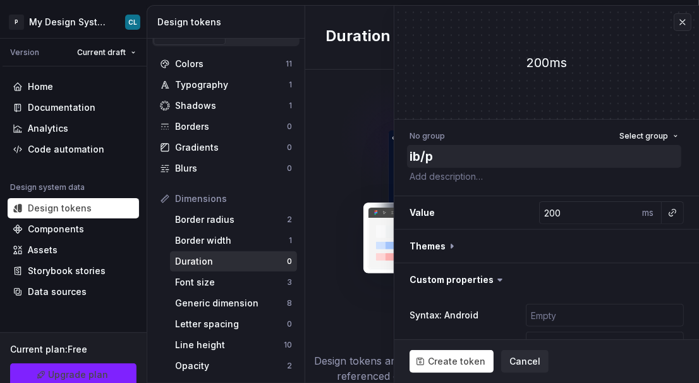
type textarea "ib/pt"
type textarea "*"
type textarea "ib/pt/"
type textarea "*"
type textarea "ib/pt/d"
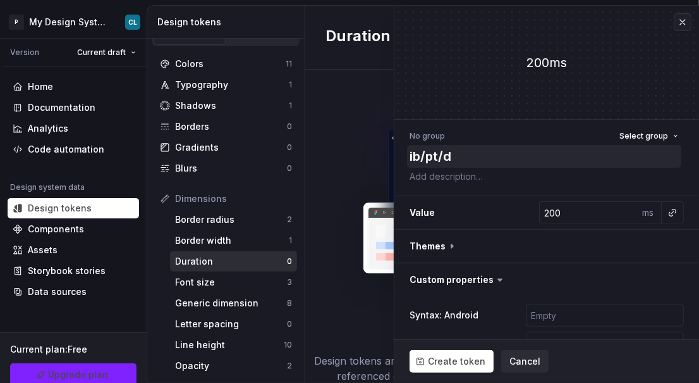
type textarea "*"
type textarea "ib/pt/du"
type textarea "*"
type textarea "ib/pt/dur"
type textarea "*"
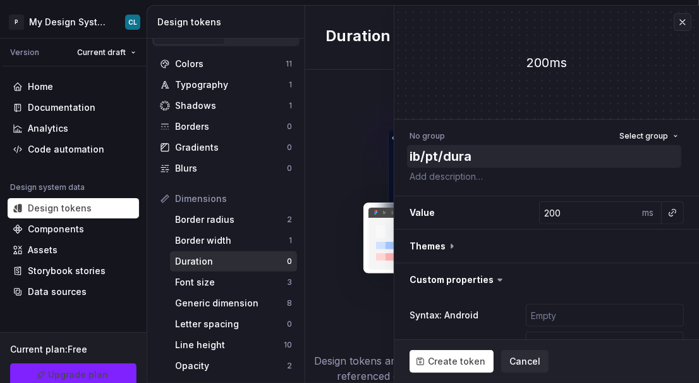
type textarea "ib/pt/durar"
type textarea "*"
type textarea "ib/pt/durart"
type textarea "*"
type textarea "ib/pt/durarti"
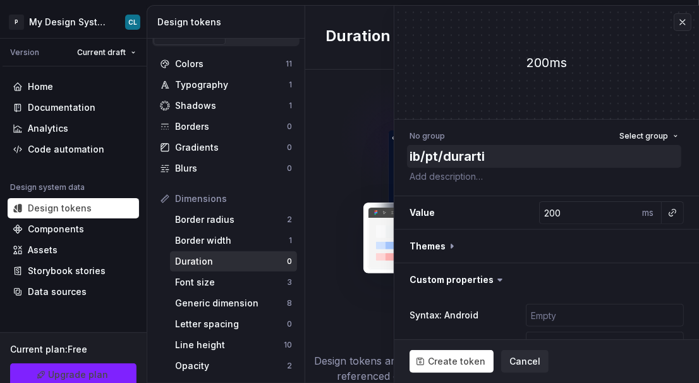
type textarea "*"
type textarea "ib/pt/durartio"
type textarea "*"
type textarea "ib/pt/durarti"
type textarea "*"
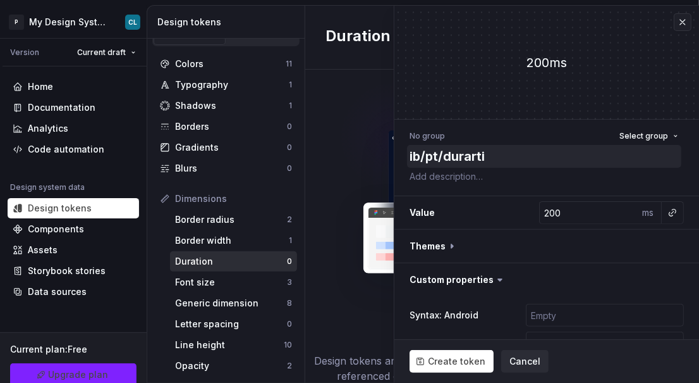
type textarea "ib/pt/durart"
type textarea "*"
type textarea "ib/pt/durar"
type textarea "*"
type textarea "ib/pt/durart"
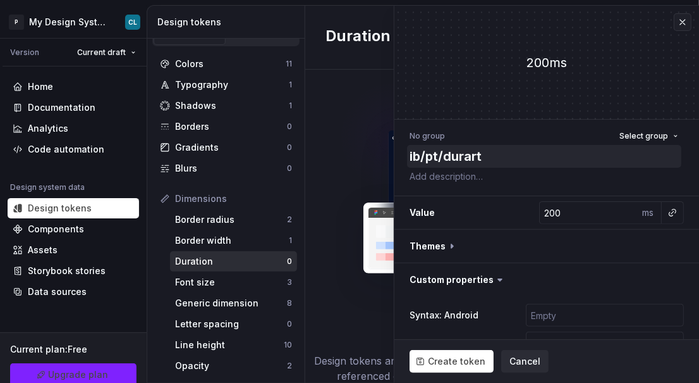
type textarea "*"
type textarea "ib/pt/durar"
type textarea "*"
type textarea "ib/pt/dura"
type textarea "*"
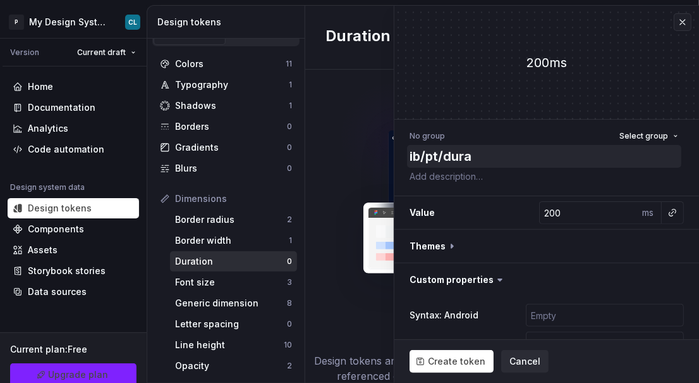
type textarea "ib/pt/durat"
type textarea "*"
type textarea "ib/pt/durati"
type textarea "*"
type textarea "ib/pt/duratio"
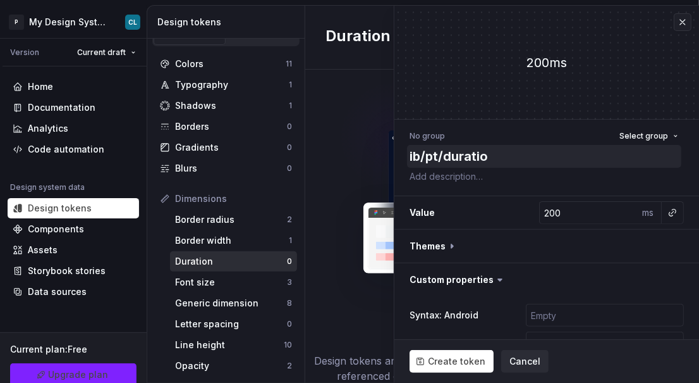
type textarea "*"
type textarea "ib/pt/duration"
type textarea "*"
type textarea "ib/pt/duration/"
type textarea "*"
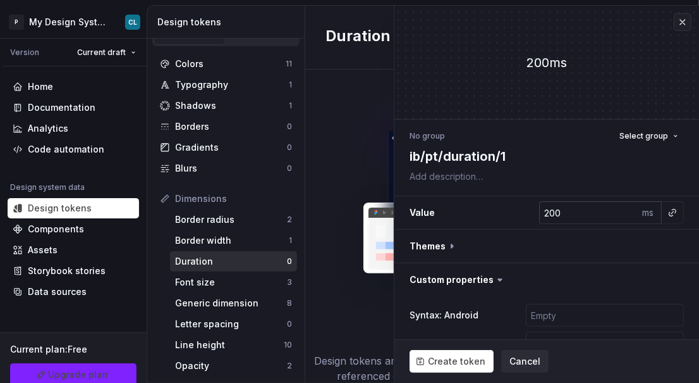
type textarea "ib/pt/duration/1"
click at [642, 214] on div "ms" at bounding box center [650, 212] width 23 height 23
click at [457, 360] on span "Create token" at bounding box center [457, 361] width 58 height 13
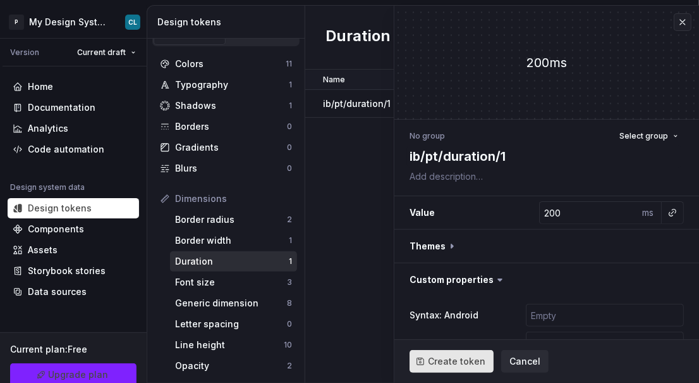
type textarea "*"
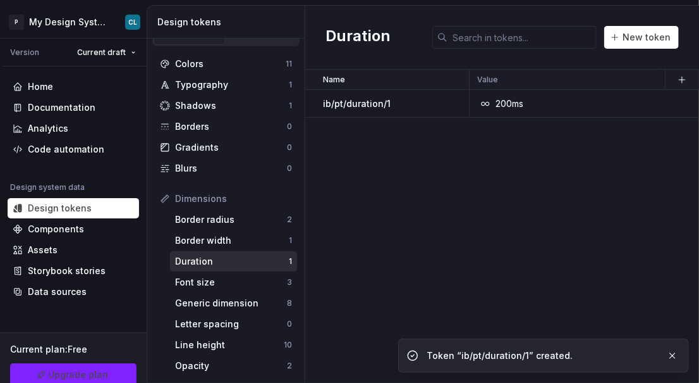
click at [342, 262] on div "Name Value Mode 1 Syntax: Android Syntax: iOS global Syntax: Web Mode 2 Mode 3 …" at bounding box center [502, 226] width 394 height 313
click at [519, 99] on div "200ms" at bounding box center [510, 103] width 28 height 13
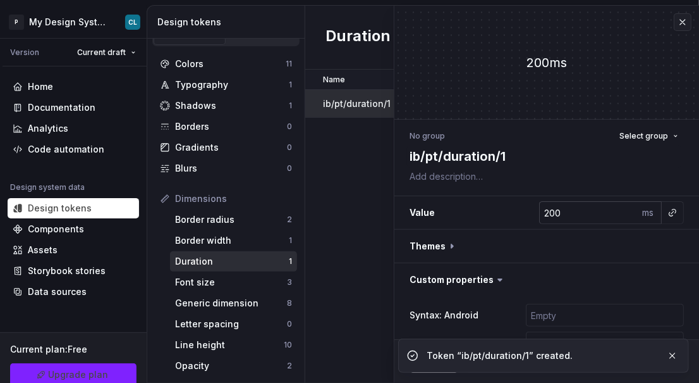
click at [641, 210] on div "ms" at bounding box center [650, 212] width 23 height 23
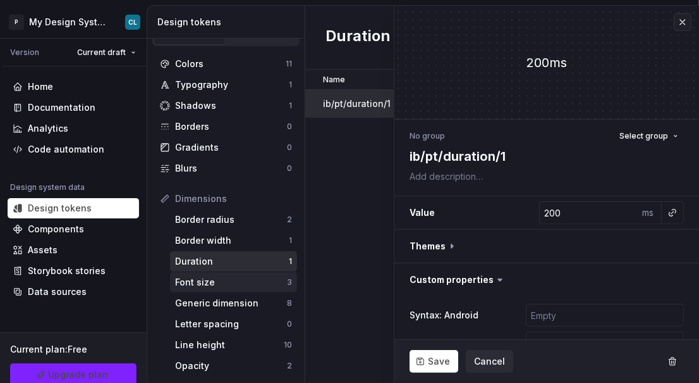
click at [226, 284] on div "Font size" at bounding box center [231, 282] width 112 height 13
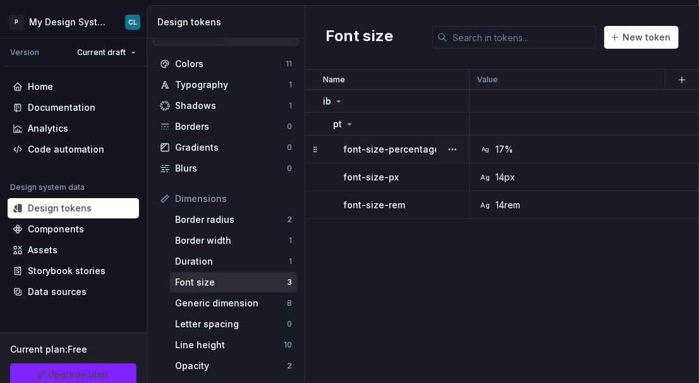
click at [535, 148] on div "Ag 17%" at bounding box center [679, 149] width 403 height 13
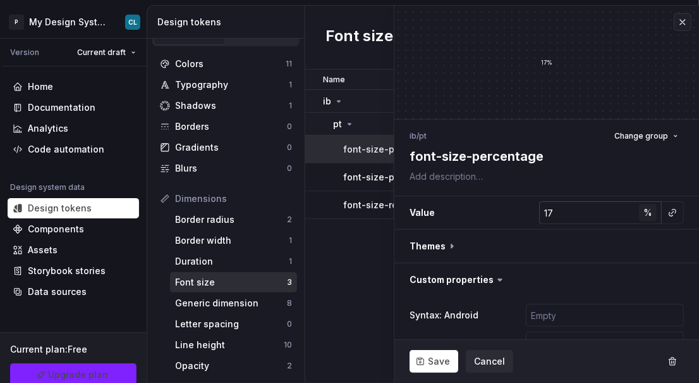
click at [644, 214] on span "%" at bounding box center [648, 212] width 9 height 11
click at [643, 215] on span "px" at bounding box center [648, 212] width 11 height 11
click at [642, 215] on span "rem" at bounding box center [649, 212] width 16 height 11
click at [644, 215] on span "%" at bounding box center [648, 212] width 9 height 11
click at [643, 215] on span "px" at bounding box center [648, 212] width 11 height 11
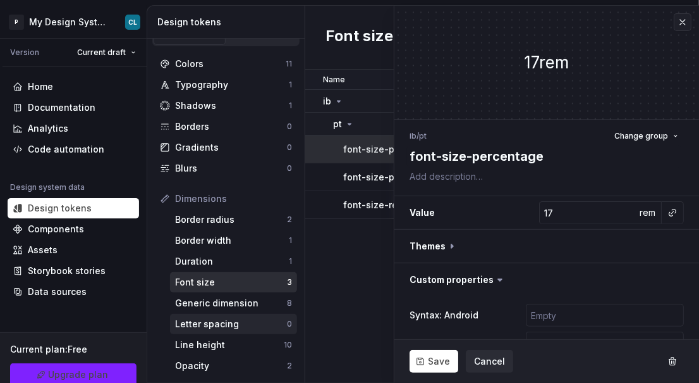
click at [252, 324] on div "Letter spacing" at bounding box center [231, 323] width 112 height 13
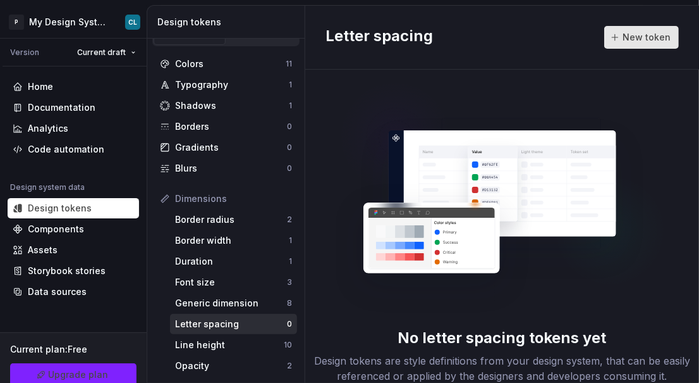
click at [660, 40] on span "New token" at bounding box center [647, 37] width 48 height 13
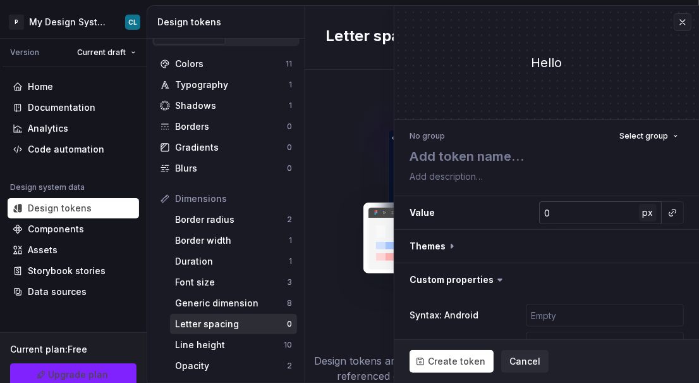
click at [645, 220] on button "px" at bounding box center [648, 213] width 18 height 18
click at [645, 218] on button "rem" at bounding box center [648, 213] width 18 height 18
click at [645, 218] on button "%" at bounding box center [648, 213] width 18 height 18
click at [645, 218] on button "px" at bounding box center [648, 213] width 18 height 18
click at [226, 340] on div "Line height" at bounding box center [229, 344] width 109 height 13
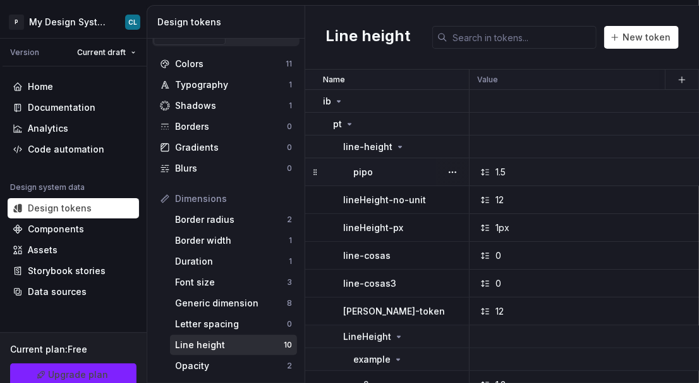
click at [574, 171] on div "1.5" at bounding box center [679, 172] width 403 height 13
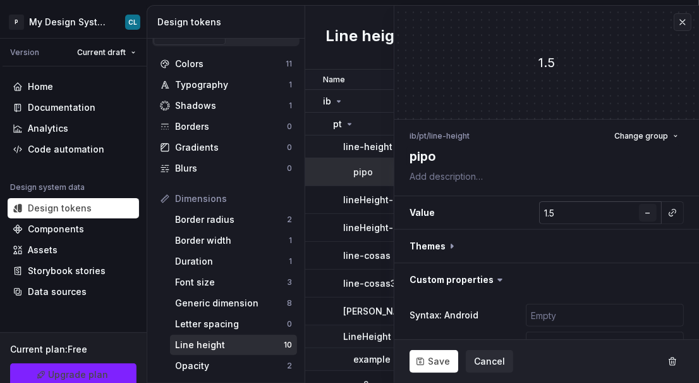
click at [646, 210] on span "–" at bounding box center [648, 212] width 4 height 11
type textarea "*"
click at [646, 212] on button "px" at bounding box center [648, 213] width 18 height 18
click at [646, 212] on span "rem" at bounding box center [649, 212] width 16 height 11
click at [646, 212] on button "%" at bounding box center [648, 213] width 18 height 18
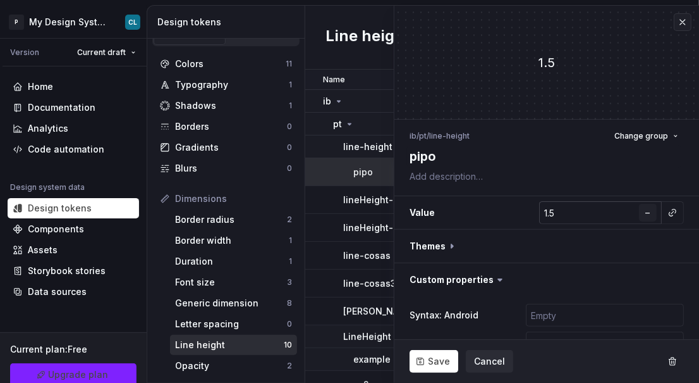
click at [646, 212] on button "–" at bounding box center [648, 213] width 18 height 18
click at [486, 360] on span "Cancel" at bounding box center [489, 361] width 31 height 13
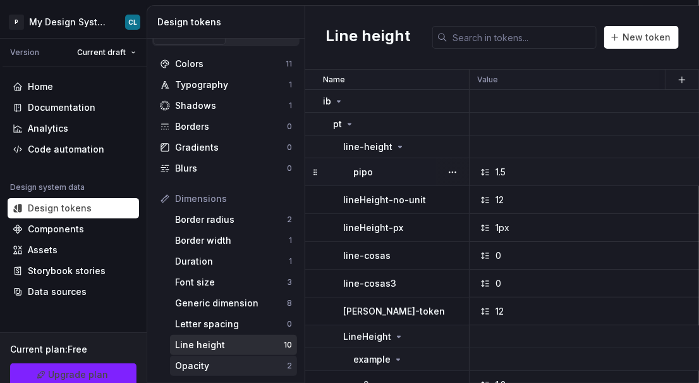
click at [202, 362] on div "Opacity" at bounding box center [231, 365] width 112 height 13
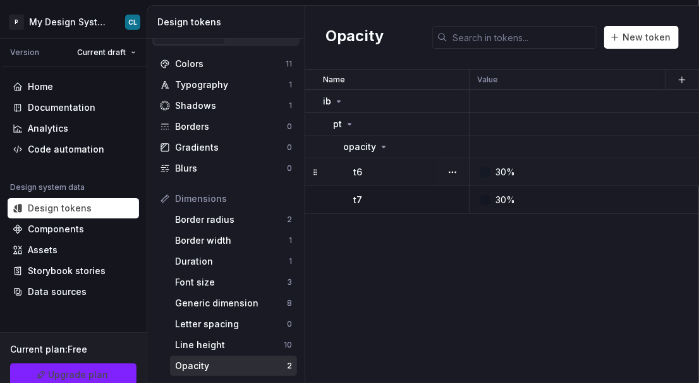
click at [518, 173] on div "30%" at bounding box center [679, 172] width 403 height 13
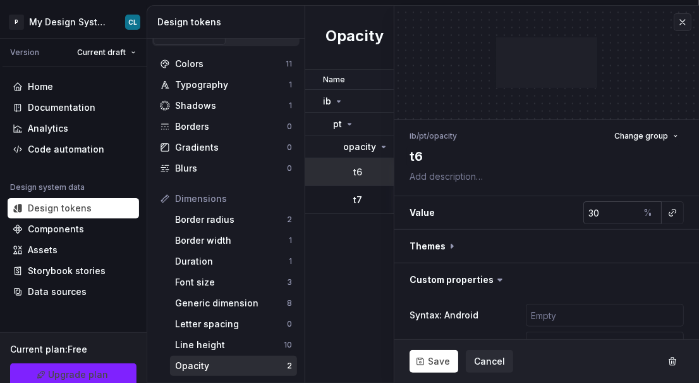
click at [649, 212] on div "%" at bounding box center [650, 212] width 23 height 23
click at [498, 365] on span "Cancel" at bounding box center [489, 361] width 31 height 13
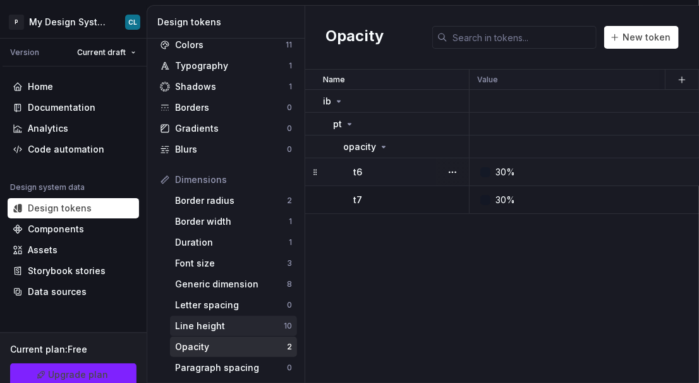
scroll to position [51, 0]
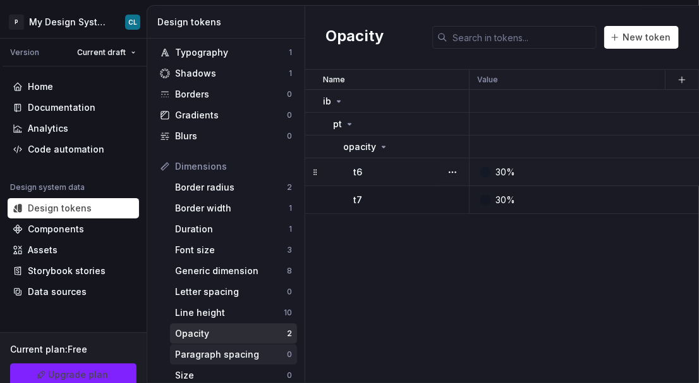
click at [217, 354] on div "Paragraph spacing" at bounding box center [231, 354] width 112 height 13
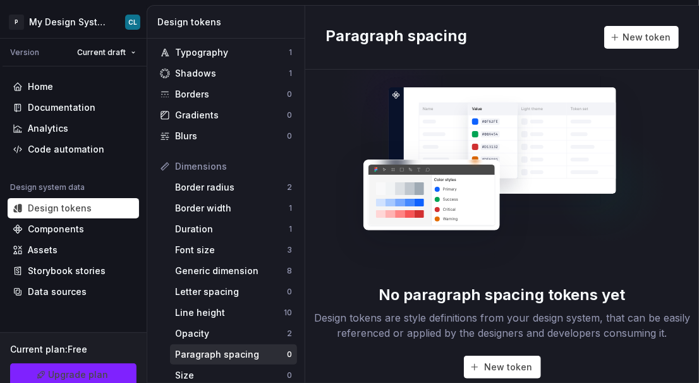
scroll to position [37, 0]
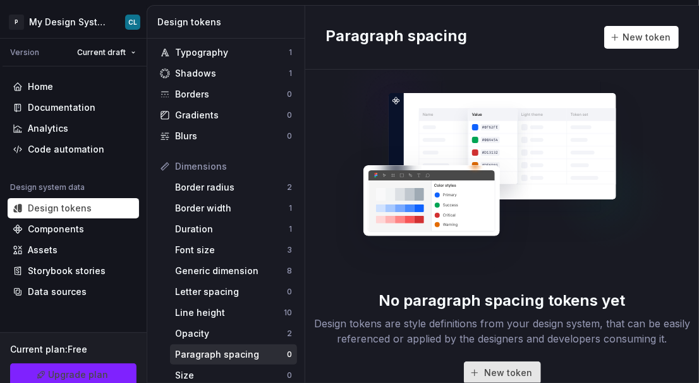
click at [500, 373] on span "New token" at bounding box center [509, 372] width 48 height 13
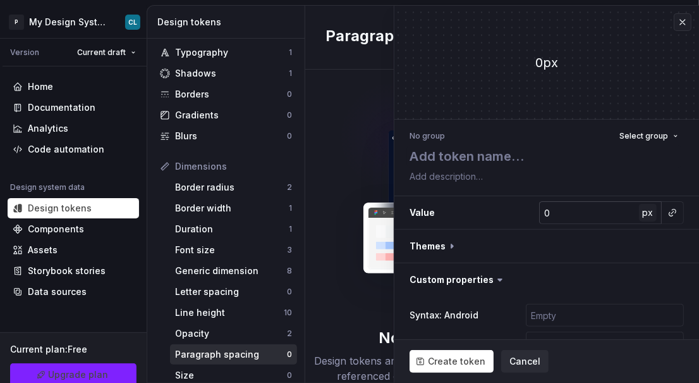
click at [643, 212] on span "px" at bounding box center [648, 212] width 11 height 11
click at [641, 214] on span "rem" at bounding box center [649, 212] width 16 height 11
click at [644, 214] on span "%" at bounding box center [648, 212] width 9 height 11
click at [643, 214] on span "px" at bounding box center [648, 212] width 11 height 11
click at [641, 214] on span "rem" at bounding box center [649, 212] width 16 height 11
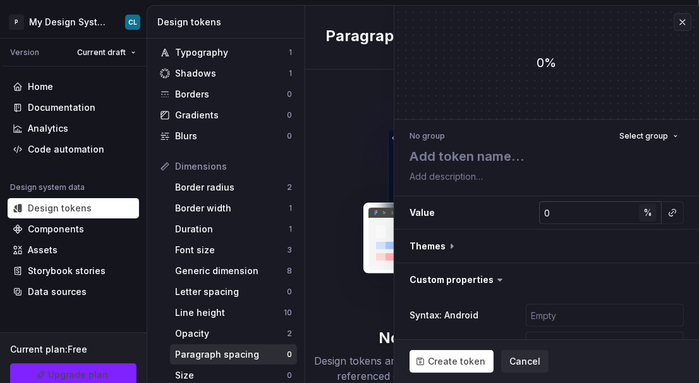
click at [644, 215] on span "%" at bounding box center [648, 212] width 9 height 11
click at [525, 357] on span "Cancel" at bounding box center [525, 361] width 31 height 13
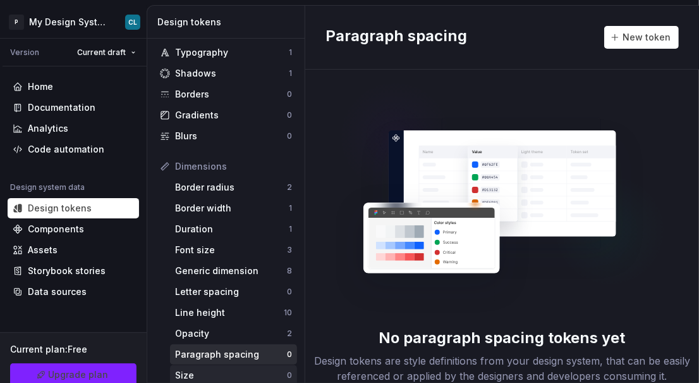
click at [241, 372] on div "Size" at bounding box center [231, 375] width 112 height 13
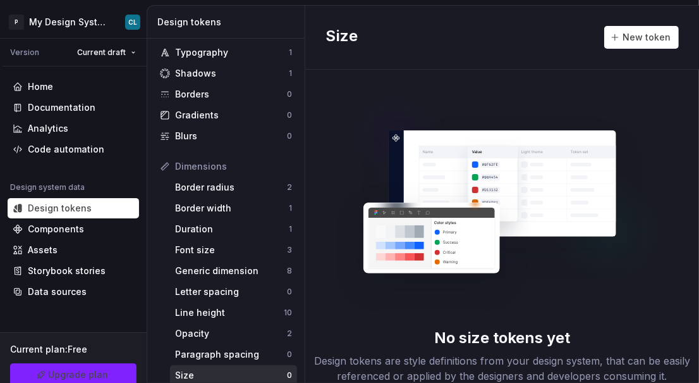
scroll to position [66, 0]
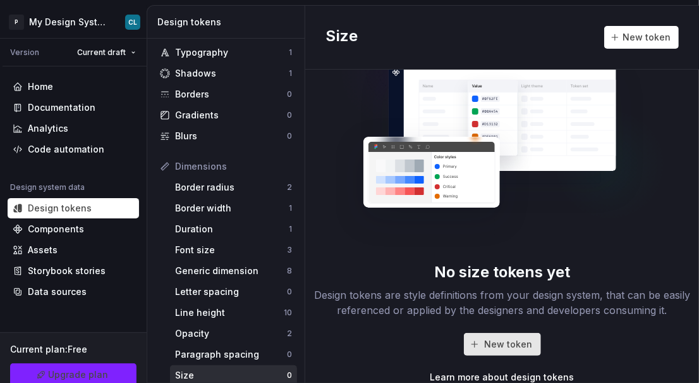
click at [499, 345] on span "New token" at bounding box center [509, 344] width 48 height 13
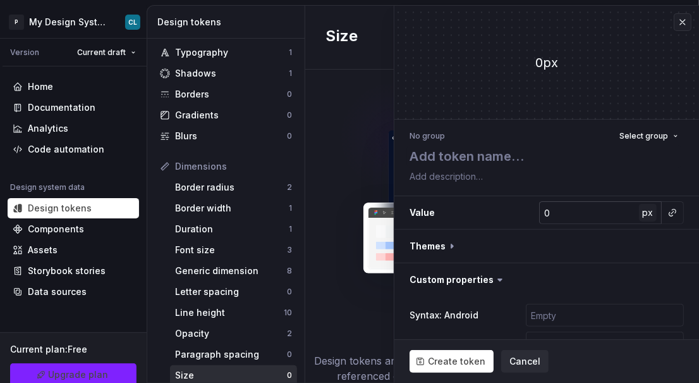
click at [646, 212] on button "px" at bounding box center [648, 213] width 18 height 18
click at [644, 214] on span "rem" at bounding box center [649, 212] width 16 height 11
click at [644, 216] on span "%" at bounding box center [648, 212] width 9 height 11
click at [644, 216] on span "px" at bounding box center [648, 212] width 11 height 11
click at [644, 216] on span "rem" at bounding box center [649, 212] width 16 height 11
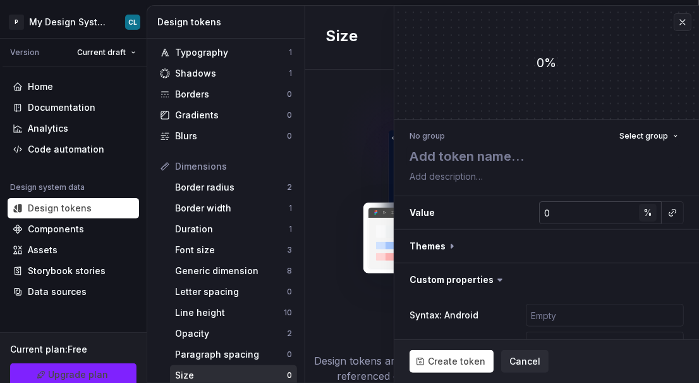
drag, startPoint x: 651, startPoint y: 215, endPoint x: 642, endPoint y: 215, distance: 9.5
click at [650, 215] on div "%" at bounding box center [650, 212] width 23 height 23
click at [644, 215] on span "%" at bounding box center [648, 212] width 9 height 11
click at [643, 215] on span "px" at bounding box center [648, 212] width 11 height 11
click at [642, 215] on span "rem" at bounding box center [649, 212] width 16 height 11
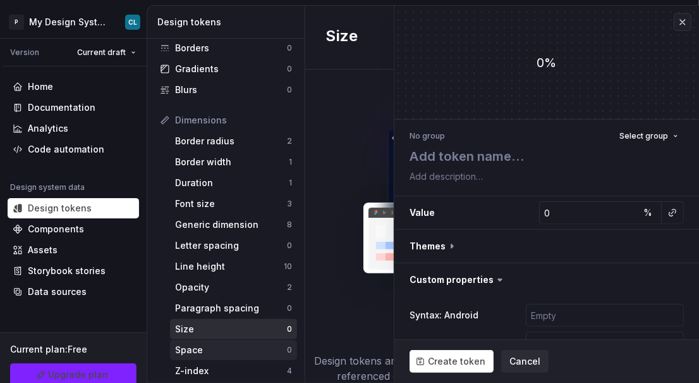
scroll to position [104, 0]
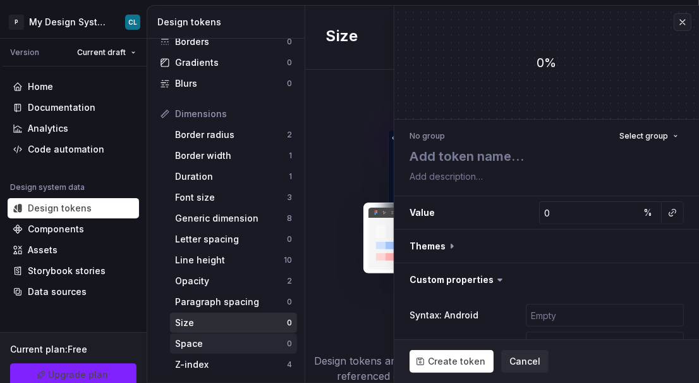
click at [219, 343] on div "Space" at bounding box center [231, 343] width 112 height 13
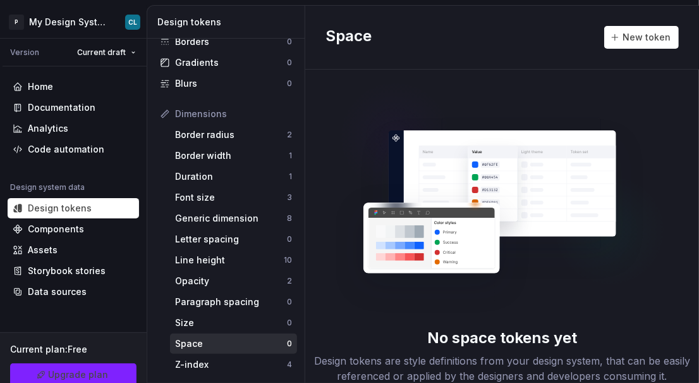
scroll to position [66, 0]
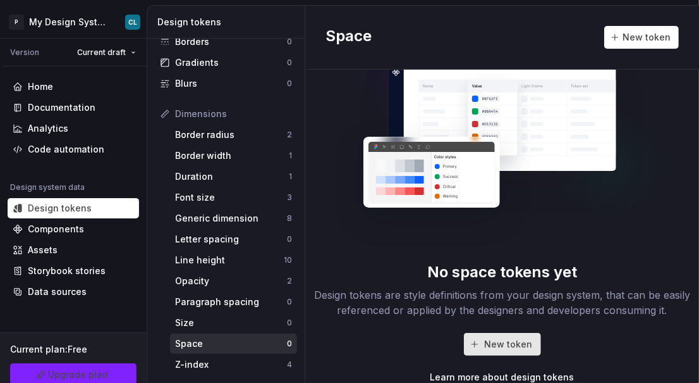
click at [489, 350] on button "New token" at bounding box center [502, 344] width 77 height 23
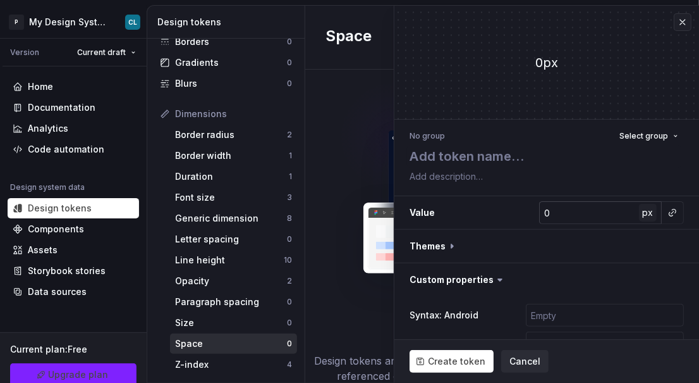
click at [643, 209] on span "px" at bounding box center [648, 212] width 11 height 11
click at [641, 216] on span "rem" at bounding box center [649, 212] width 16 height 11
click at [644, 216] on span "%" at bounding box center [648, 212] width 9 height 11
click at [643, 216] on span "px" at bounding box center [648, 212] width 11 height 11
click at [639, 219] on button "rem" at bounding box center [648, 213] width 18 height 18
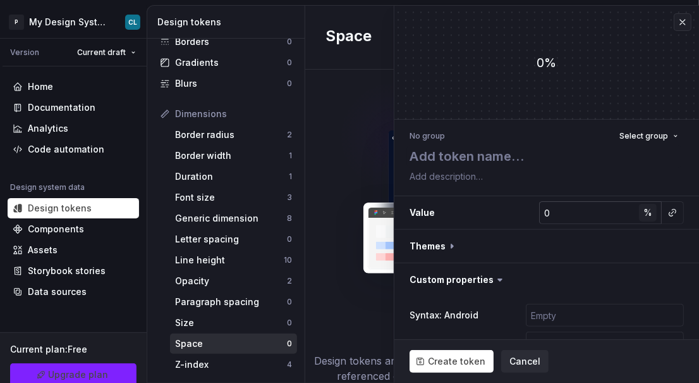
click at [639, 219] on button "%" at bounding box center [648, 213] width 18 height 18
click at [639, 219] on button "px" at bounding box center [648, 213] width 18 height 18
click at [639, 219] on button "rem" at bounding box center [648, 213] width 18 height 18
click at [639, 219] on button "%" at bounding box center [648, 213] width 18 height 18
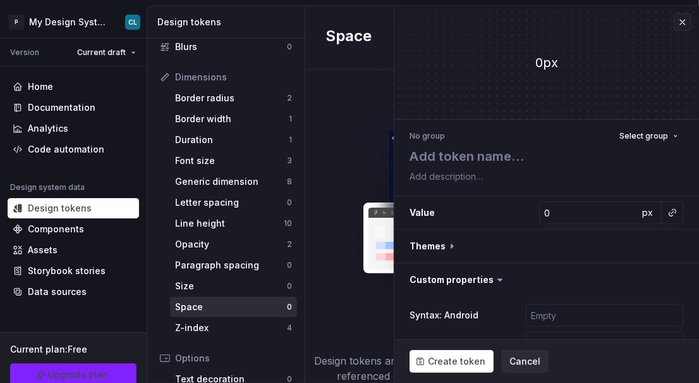
scroll to position [154, 0]
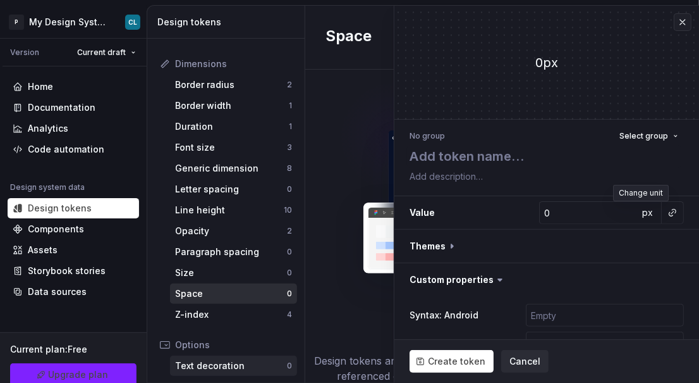
click at [229, 370] on div "Text decoration" at bounding box center [231, 365] width 112 height 13
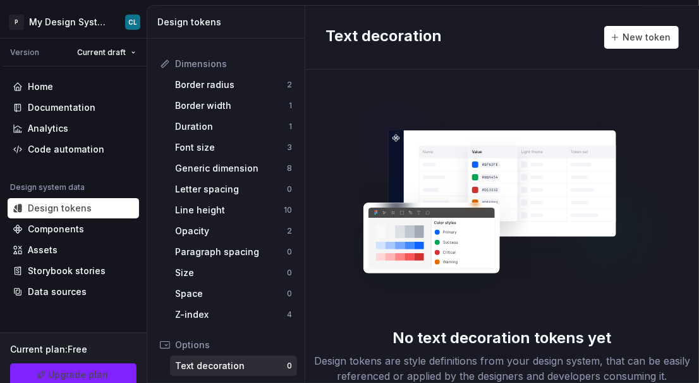
scroll to position [66, 0]
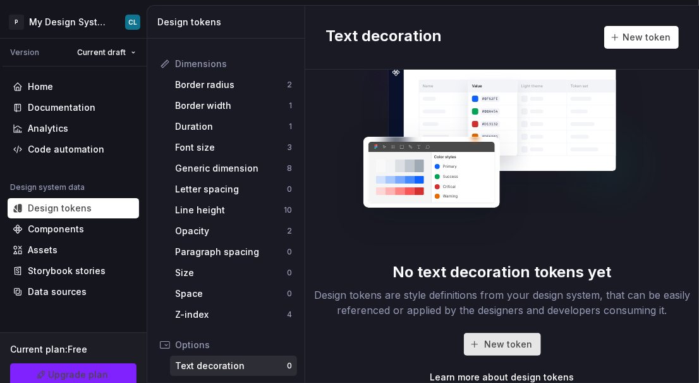
click at [489, 345] on span "New token" at bounding box center [509, 344] width 48 height 13
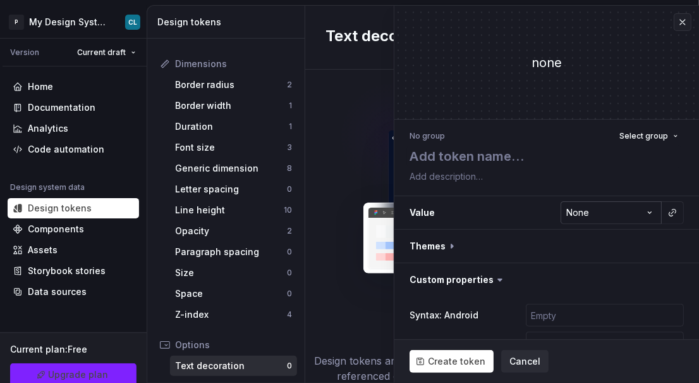
click at [641, 216] on html "**********" at bounding box center [349, 191] width 699 height 383
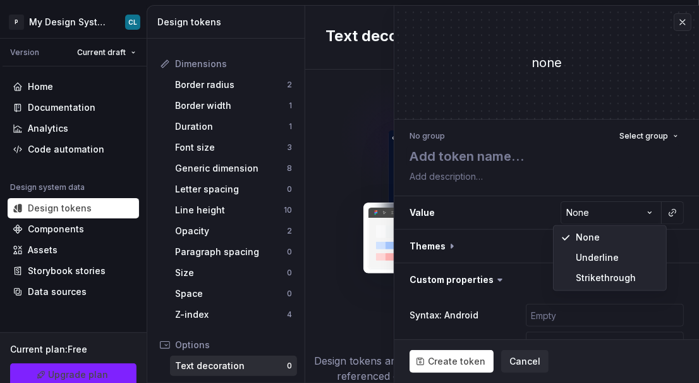
click at [242, 347] on html "**********" at bounding box center [349, 191] width 699 height 383
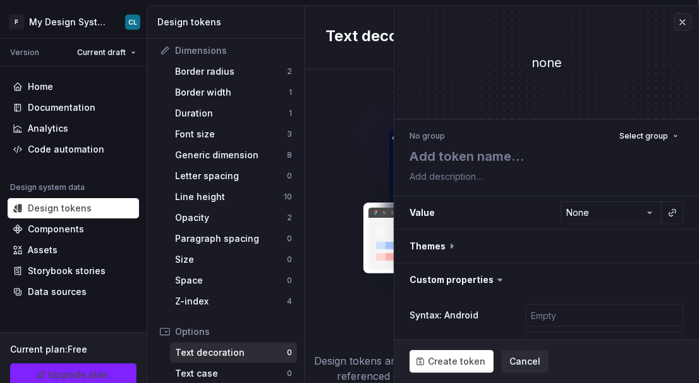
scroll to position [184, 0]
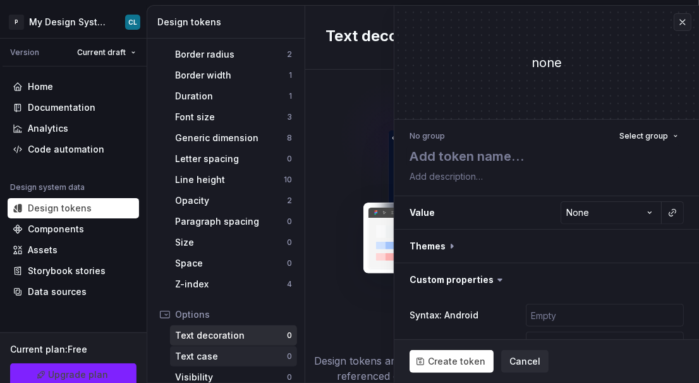
click at [241, 348] on div "Text case 0" at bounding box center [233, 356] width 127 height 20
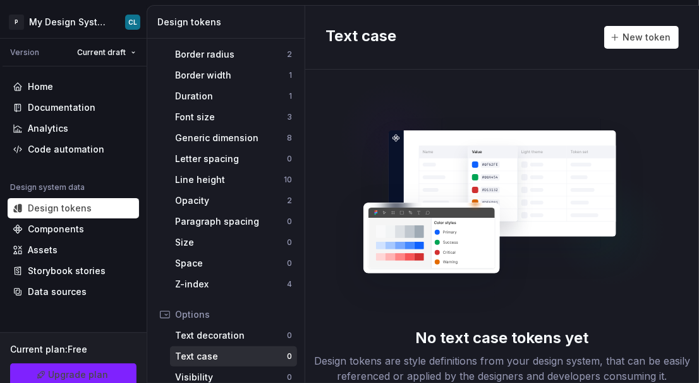
scroll to position [66, 0]
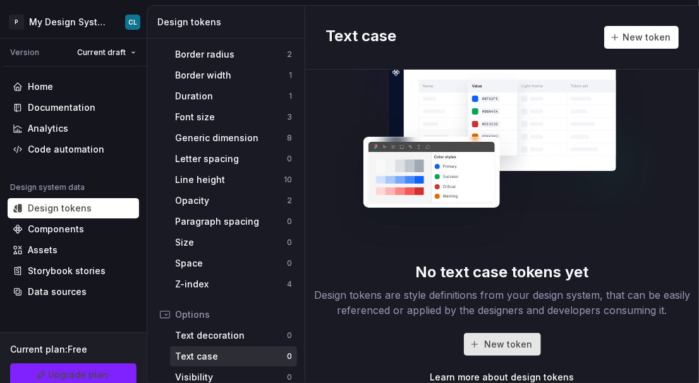
click at [477, 340] on button "New token" at bounding box center [502, 344] width 77 height 23
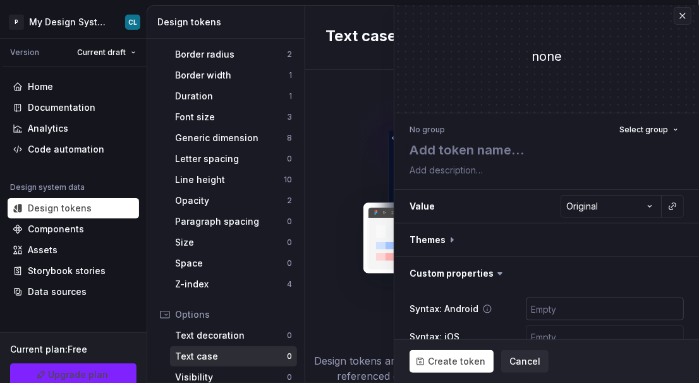
scroll to position [13, 0]
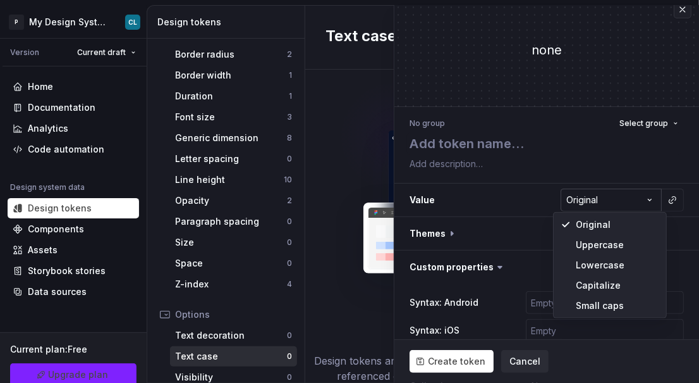
click at [642, 204] on html "**********" at bounding box center [349, 191] width 699 height 383
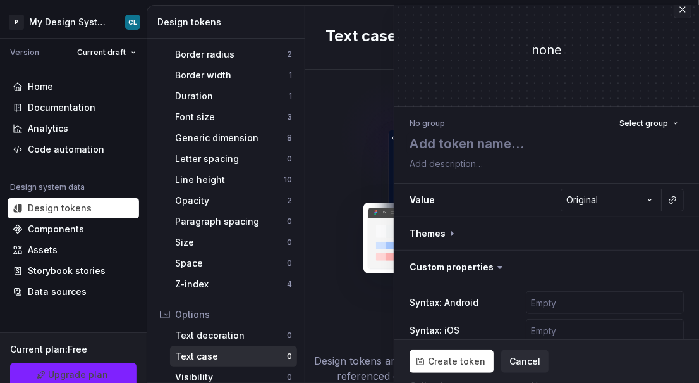
click at [253, 361] on html "**********" at bounding box center [349, 191] width 699 height 383
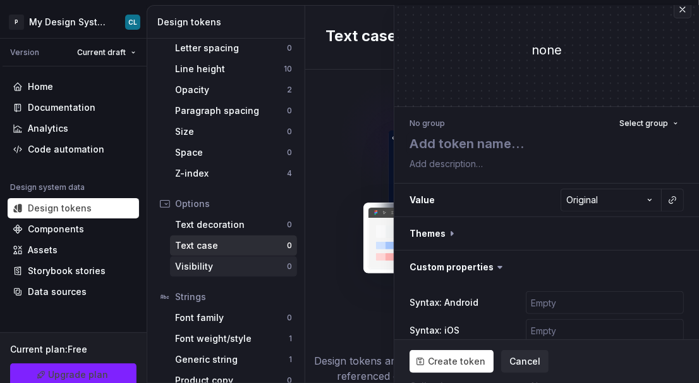
click at [226, 262] on div "Visibility" at bounding box center [231, 266] width 112 height 13
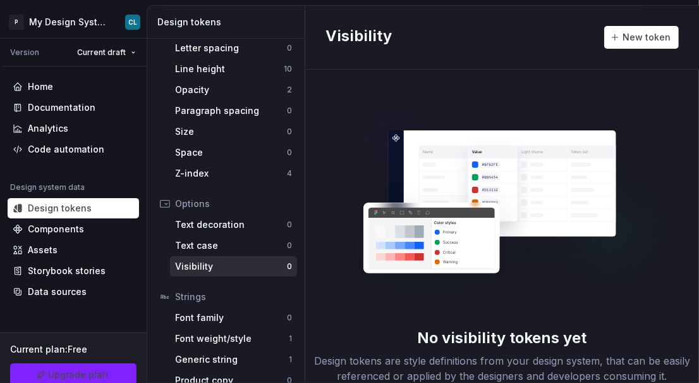
scroll to position [66, 0]
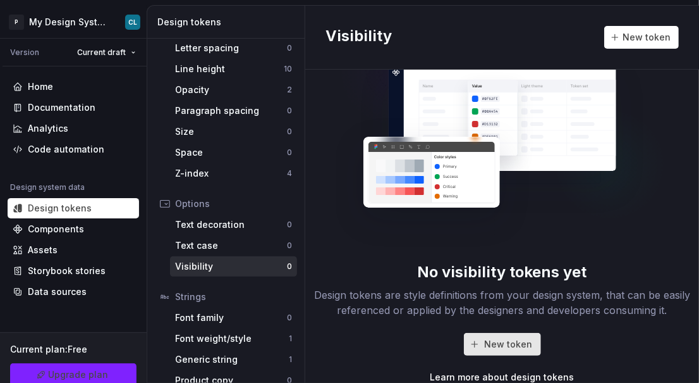
click at [495, 340] on span "New token" at bounding box center [509, 344] width 48 height 13
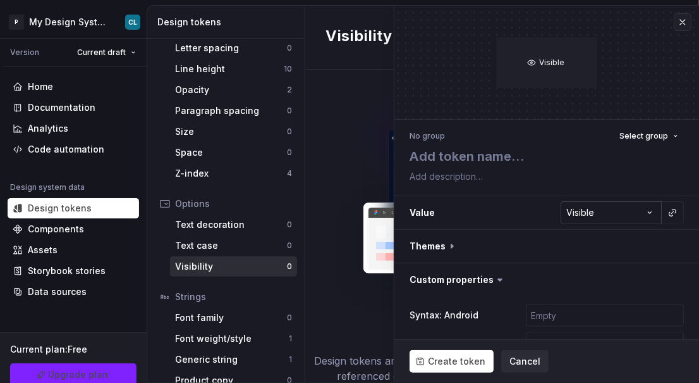
click at [591, 207] on html "P My Design System CL Version Current draft Home Documentation Analytics Code a…" at bounding box center [349, 191] width 699 height 383
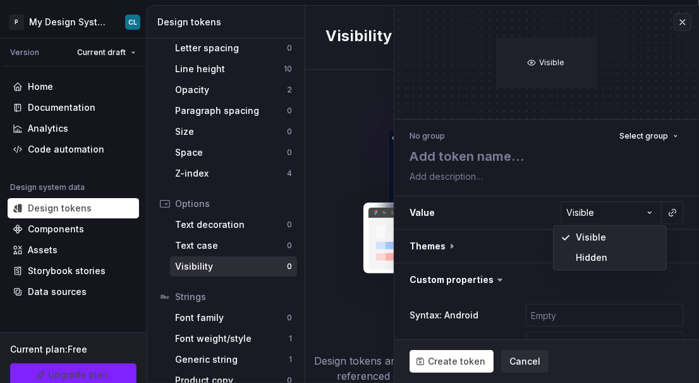
click at [348, 238] on html "P My Design System CL Version Current draft Home Documentation Analytics Code a…" at bounding box center [349, 191] width 699 height 383
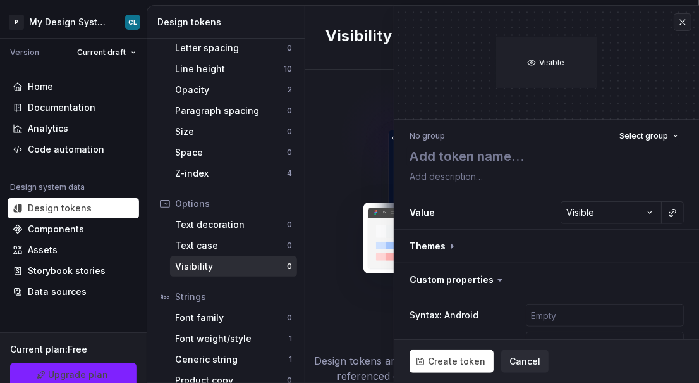
click at [341, 258] on img at bounding box center [502, 193] width 333 height 253
click at [674, 22] on button "button" at bounding box center [683, 22] width 18 height 18
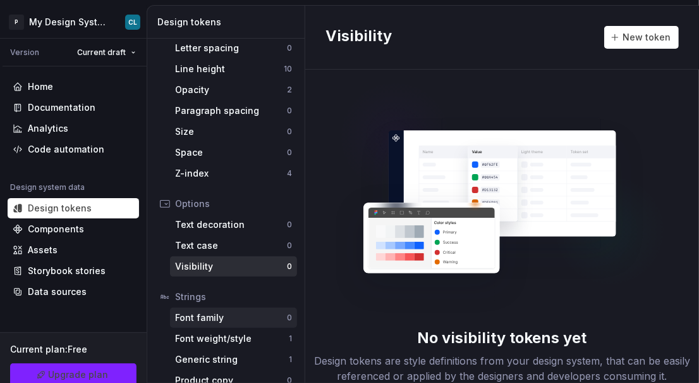
scroll to position [301, 0]
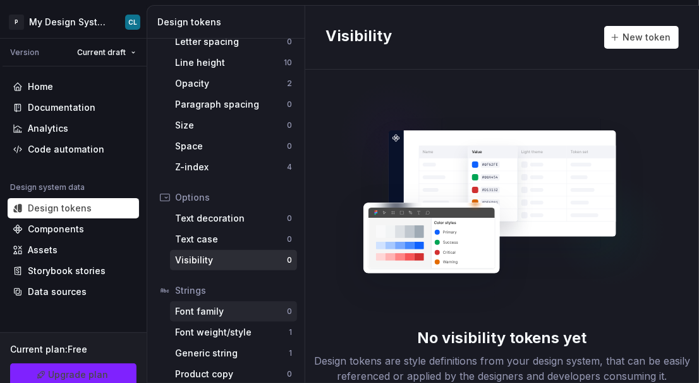
click at [206, 312] on div "Font family" at bounding box center [231, 311] width 112 height 13
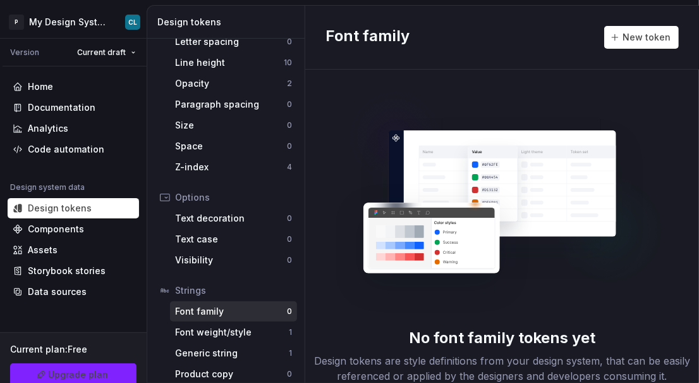
scroll to position [66, 0]
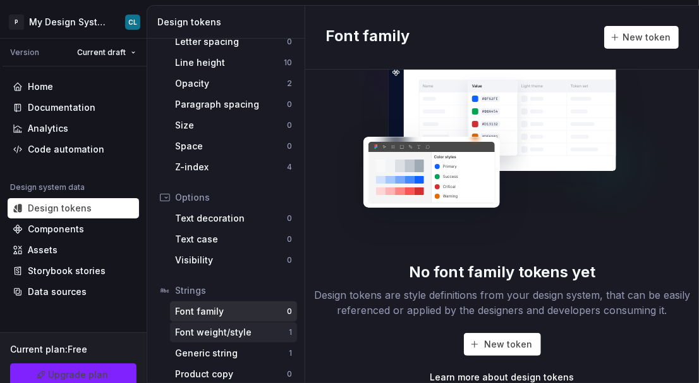
click at [247, 329] on div "Font weight/style" at bounding box center [232, 332] width 114 height 13
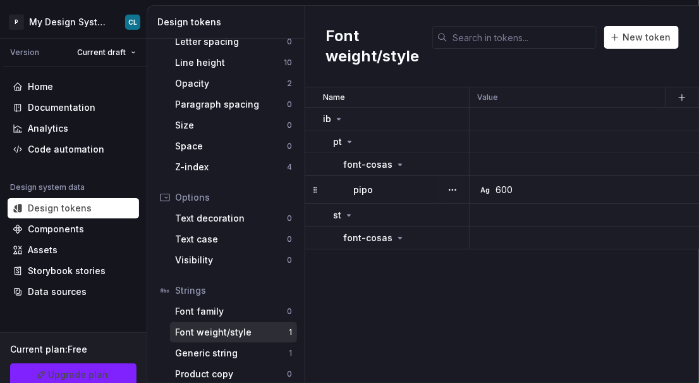
click at [521, 190] on div "Ag 600" at bounding box center [679, 189] width 403 height 13
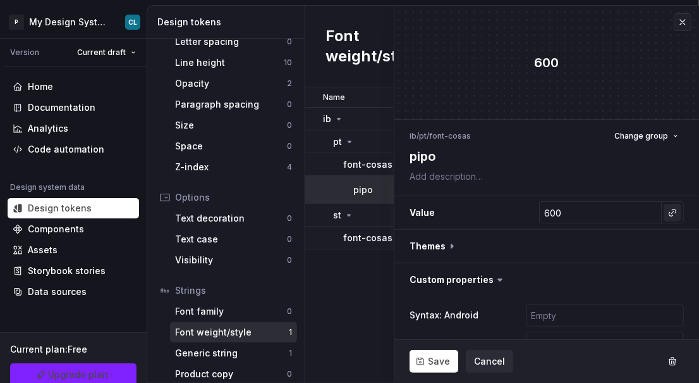
click at [664, 211] on button "button" at bounding box center [673, 213] width 18 height 18
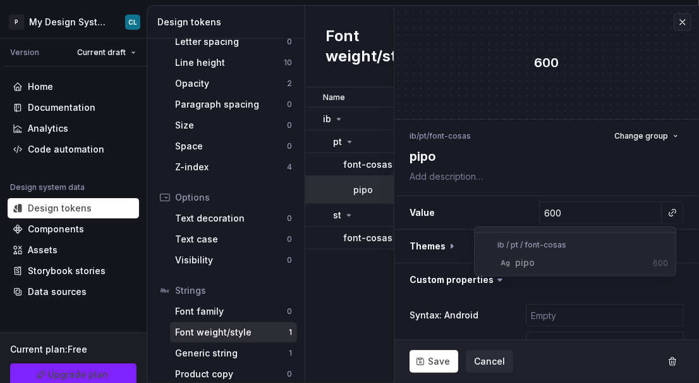
click at [630, 211] on html "P My Design System CL Version Current draft Home Documentation Analytics Code a…" at bounding box center [349, 191] width 699 height 383
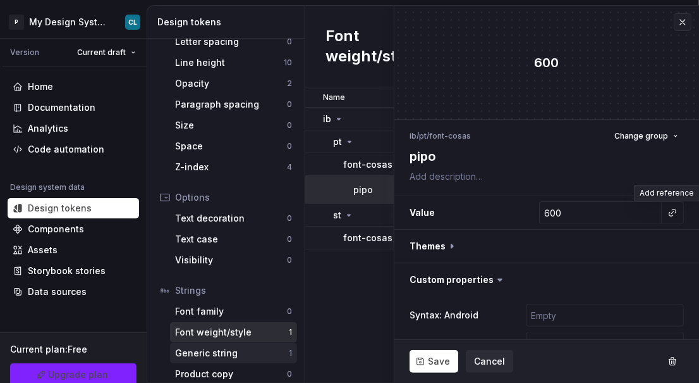
click at [233, 350] on div "Generic string" at bounding box center [232, 353] width 114 height 13
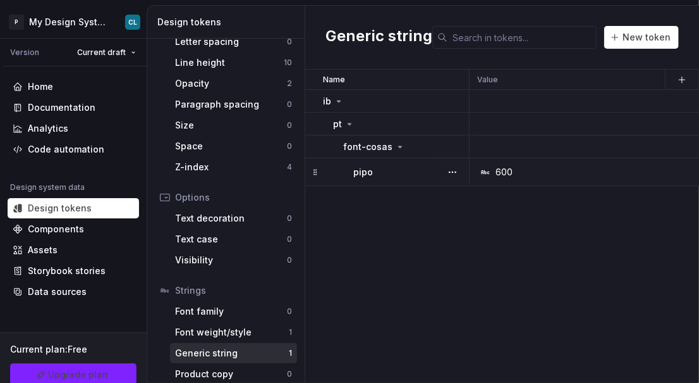
click at [578, 166] on div "600" at bounding box center [679, 172] width 403 height 13
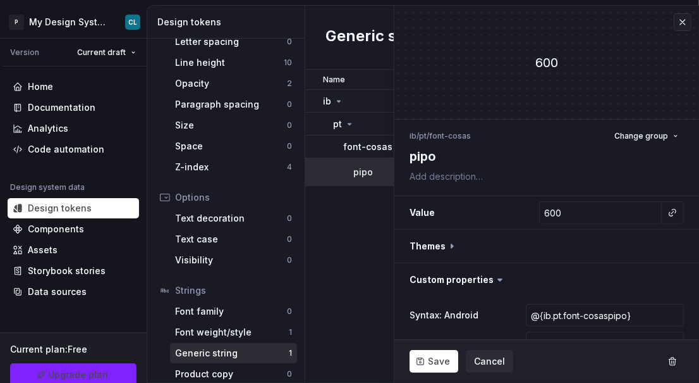
type textarea "*"
